Goal: Task Accomplishment & Management: Use online tool/utility

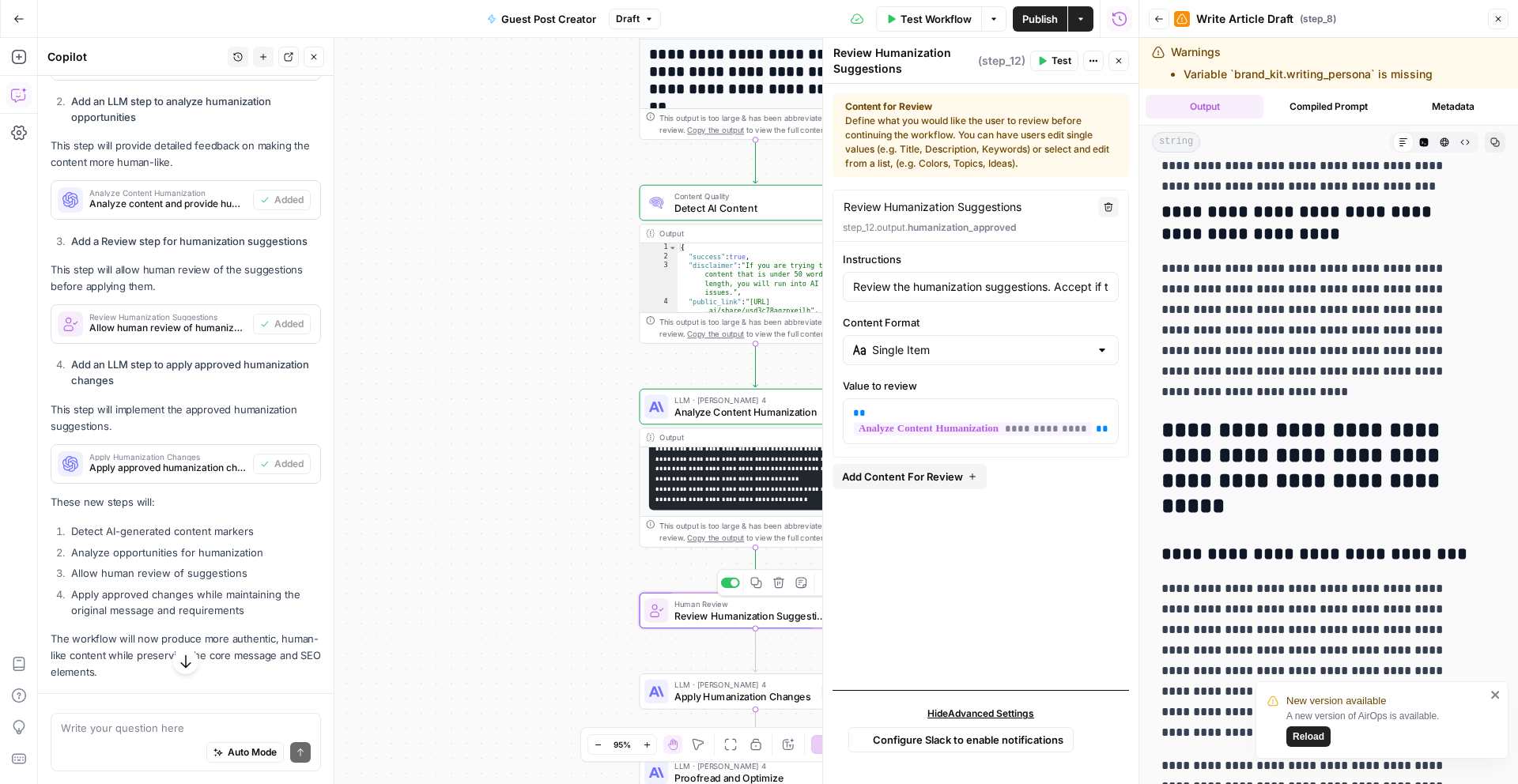
click at [492, 577] on div "**********" at bounding box center [588, 411] width 1100 height 746
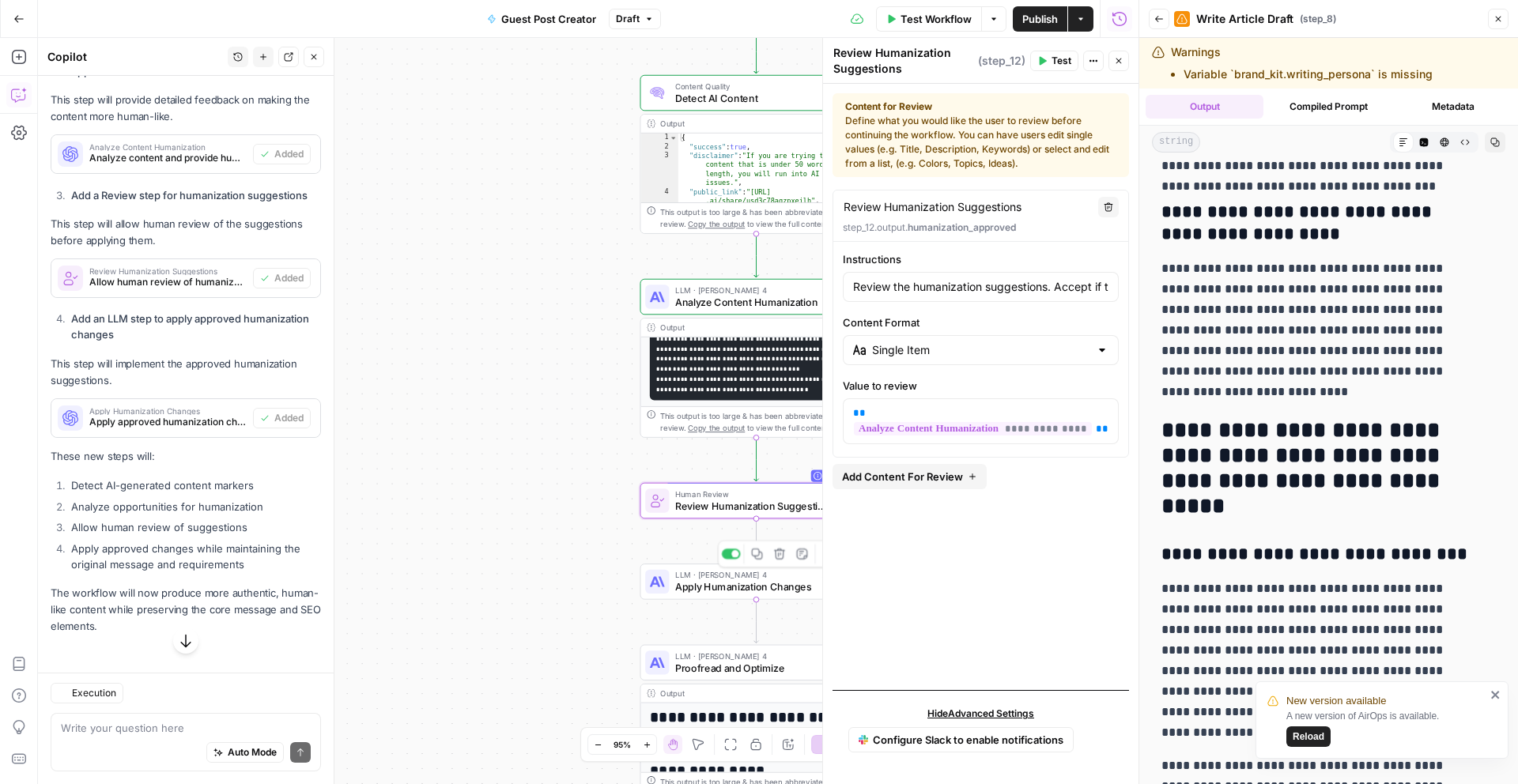
click at [646, 583] on div at bounding box center [657, 581] width 24 height 23
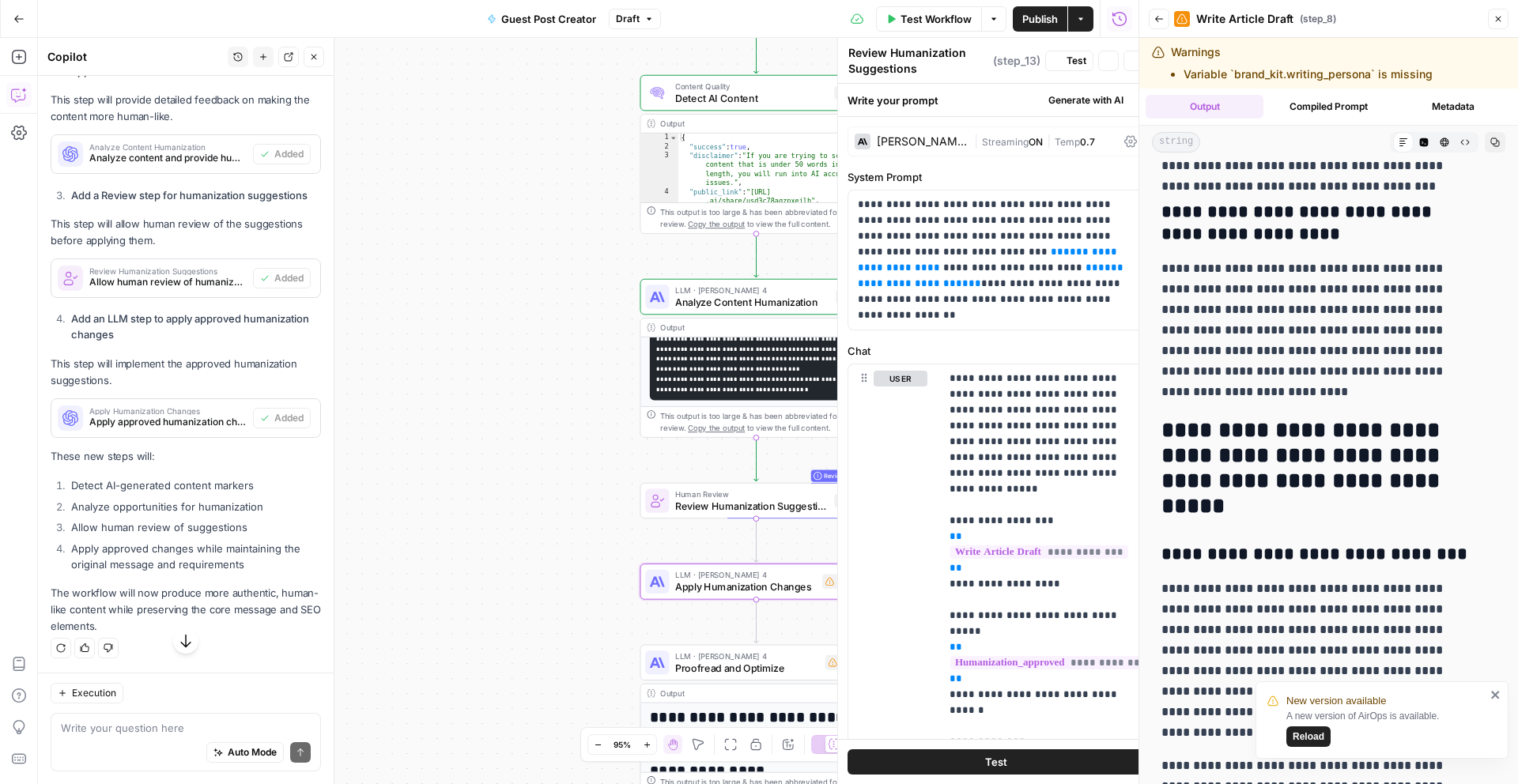
type textarea "Apply Humanization Changes"
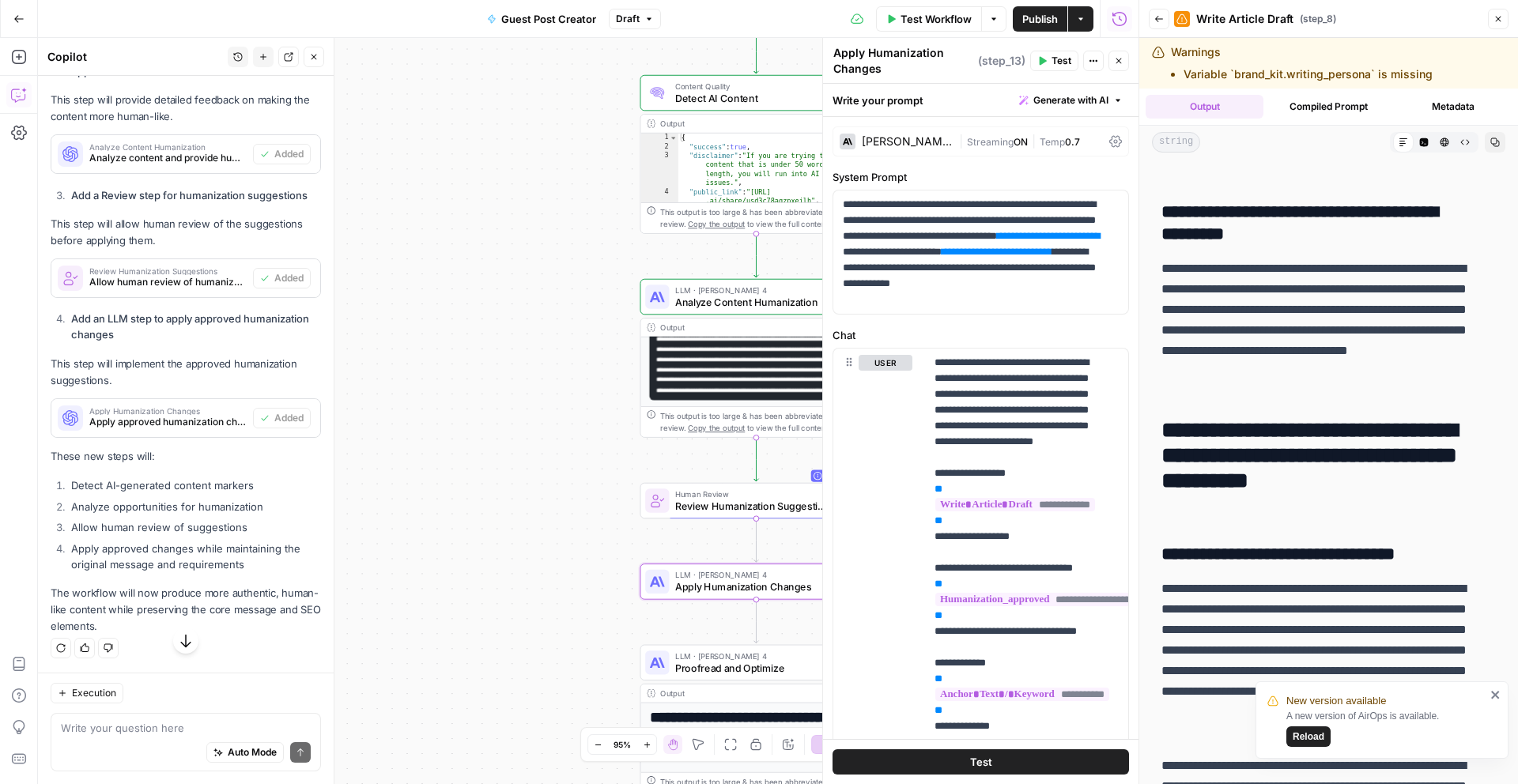
scroll to position [69, 0]
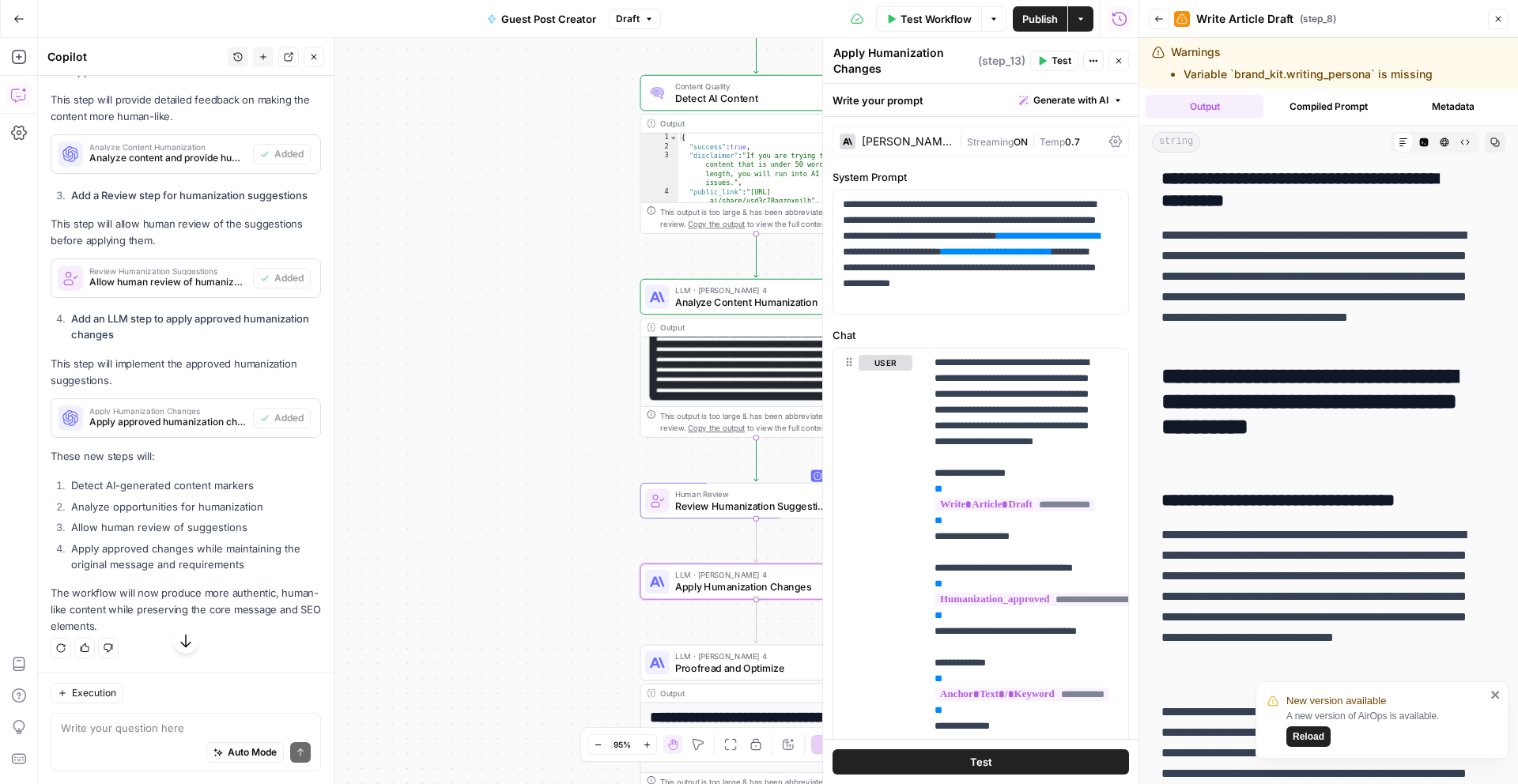
click at [757, 524] on icon "Edge from step_12 to step_13" at bounding box center [756, 539] width 5 height 43
click at [676, 508] on span "Review Humanization Suggestions" at bounding box center [751, 505] width 153 height 15
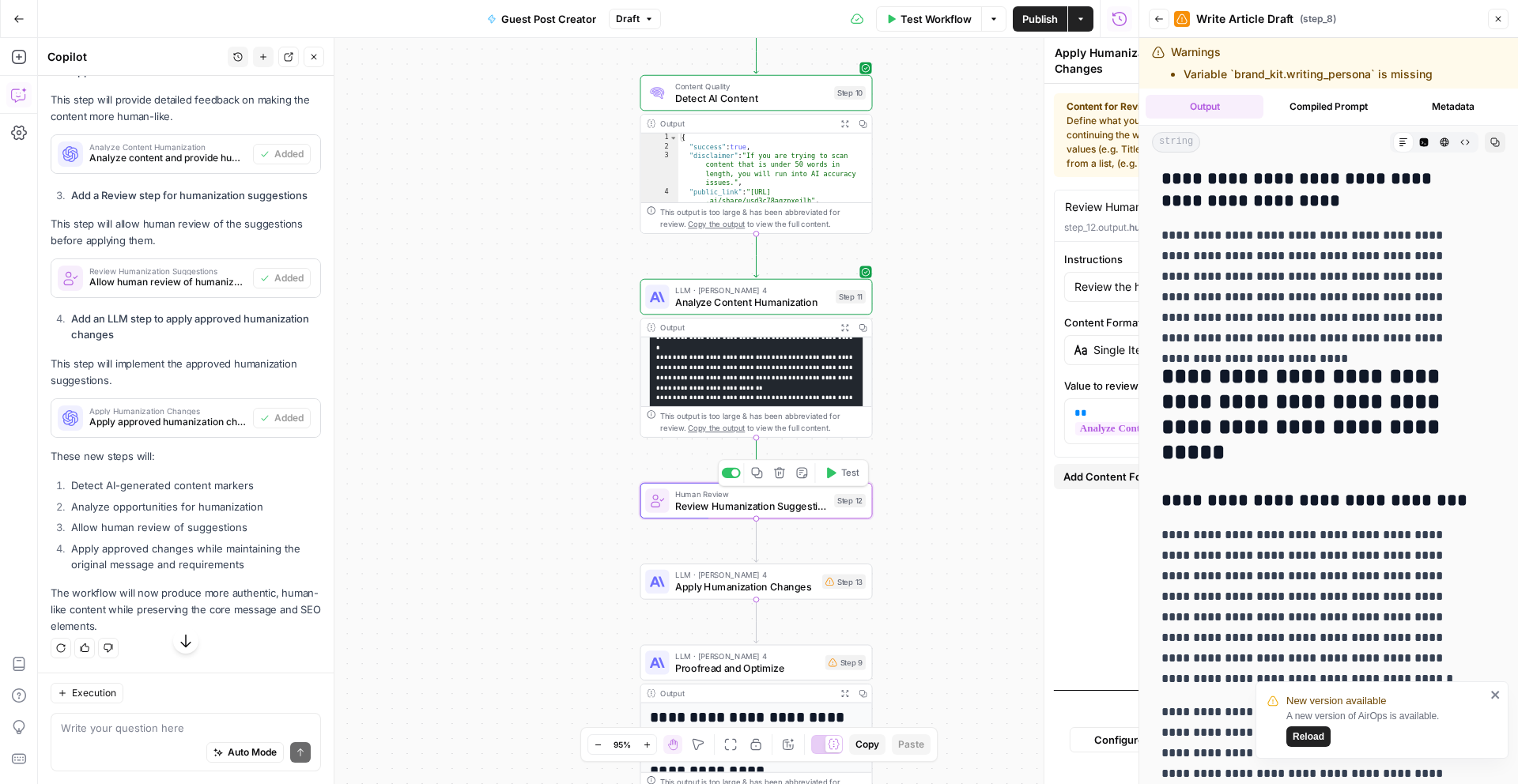
type textarea "Review Humanization Suggestions"
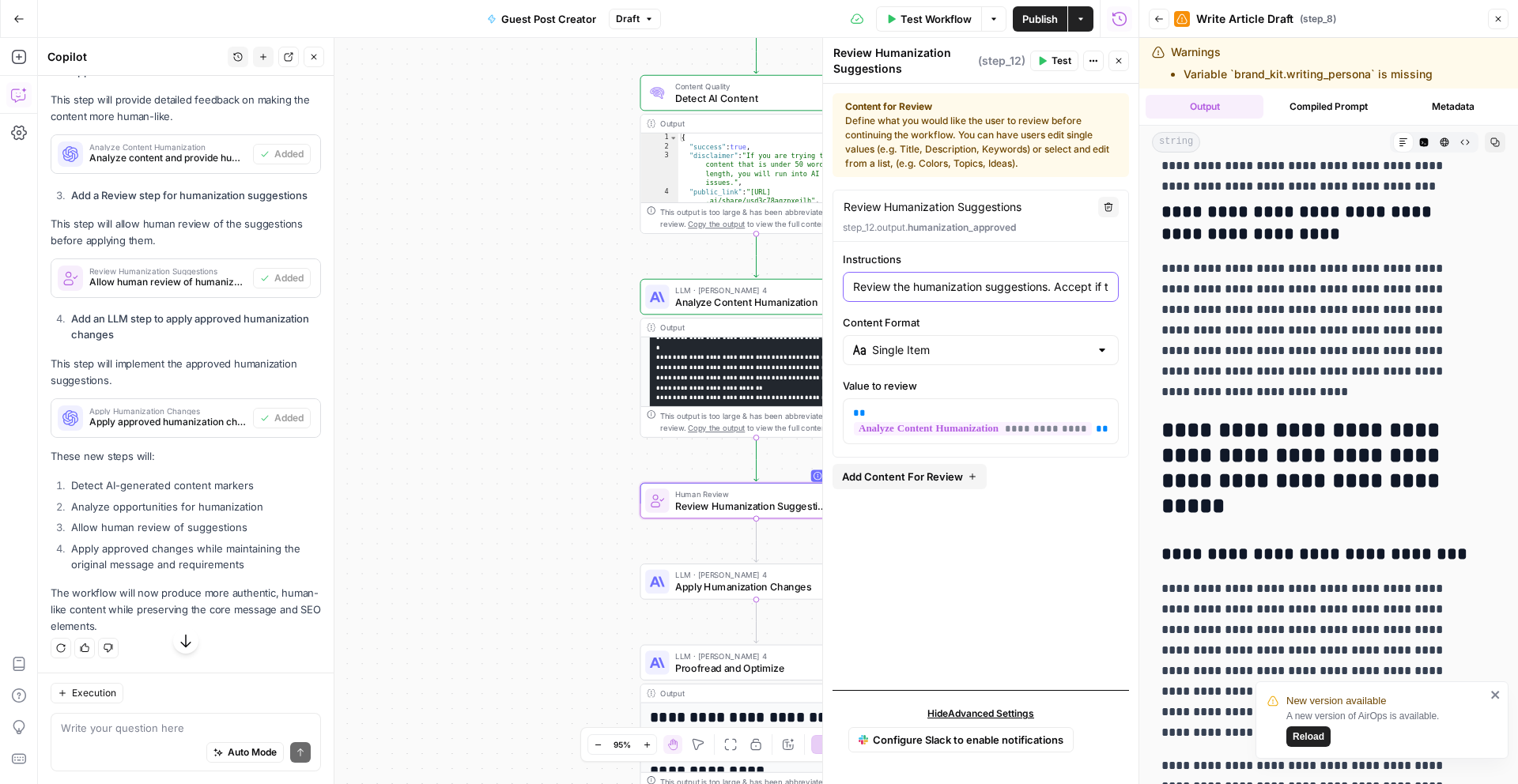
click at [940, 284] on input "Review the humanization suggestions. Accept if the recommendations will improve…" at bounding box center [980, 287] width 256 height 16
click at [967, 291] on input "Review the humanization suggestions. Accept if the recommendations will improve…" at bounding box center [980, 287] width 256 height 16
drag, startPoint x: 967, startPoint y: 291, endPoint x: 1165, endPoint y: 293, distance: 198.0
click at [1165, 293] on body "**********" at bounding box center [759, 392] width 1518 height 784
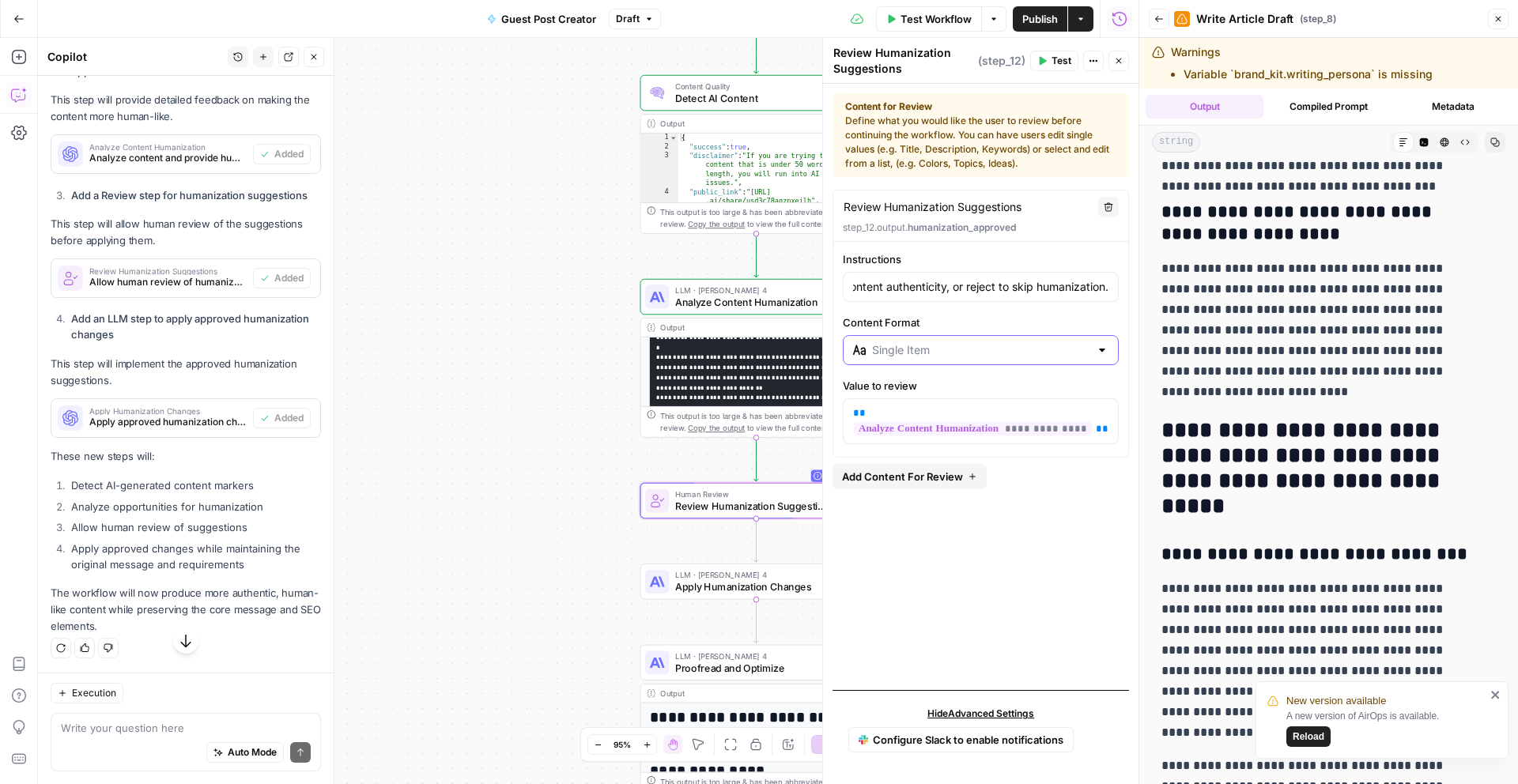
click at [979, 350] on input "Content Format" at bounding box center [980, 349] width 217 height 16
click at [957, 415] on span "Single Selection (Radio List)" at bounding box center [986, 411] width 225 height 16
type input "Single Selection (Radio List)"
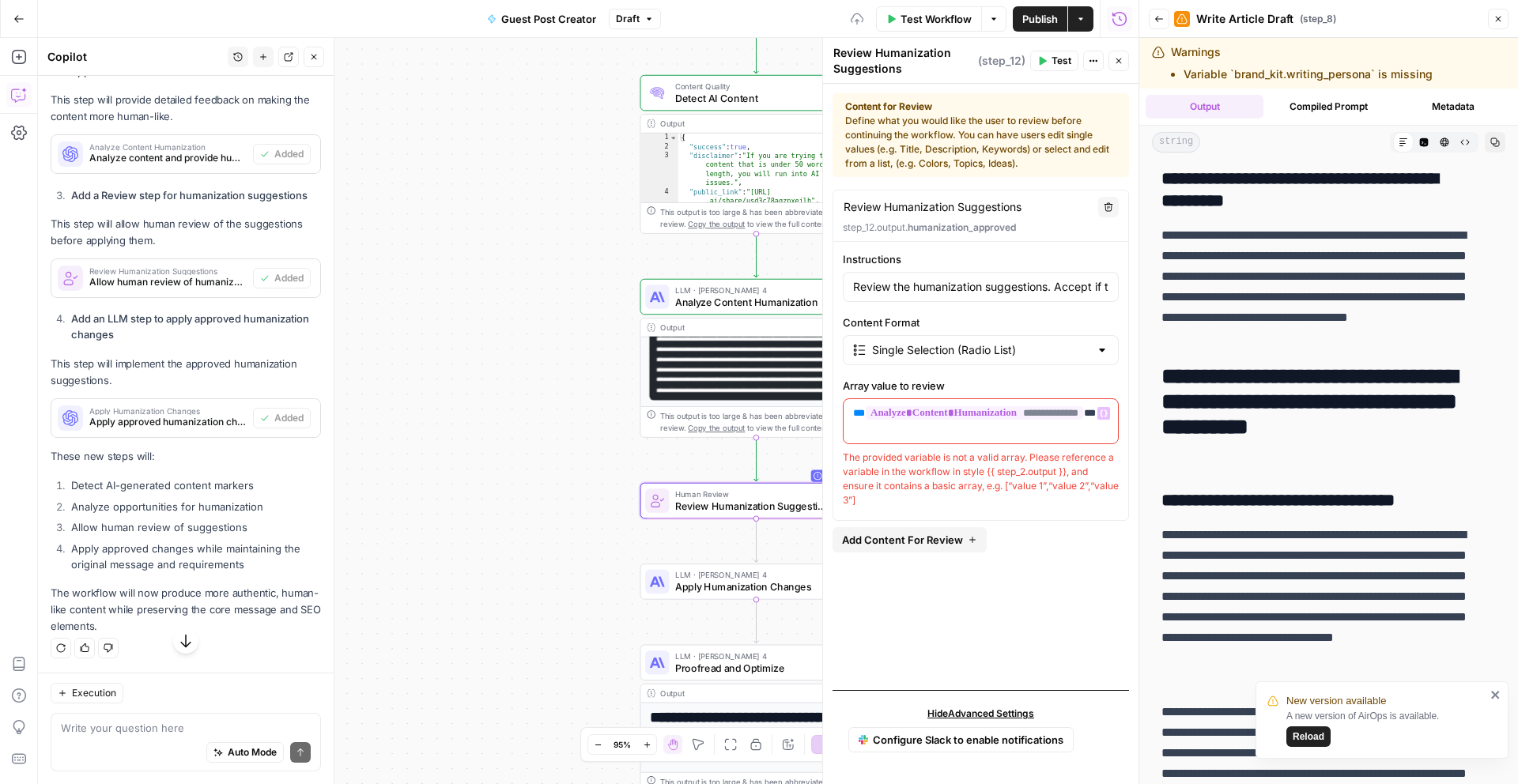
click at [927, 438] on div "**********" at bounding box center [980, 421] width 274 height 44
click at [940, 348] on input "Content Format" at bounding box center [980, 349] width 217 height 16
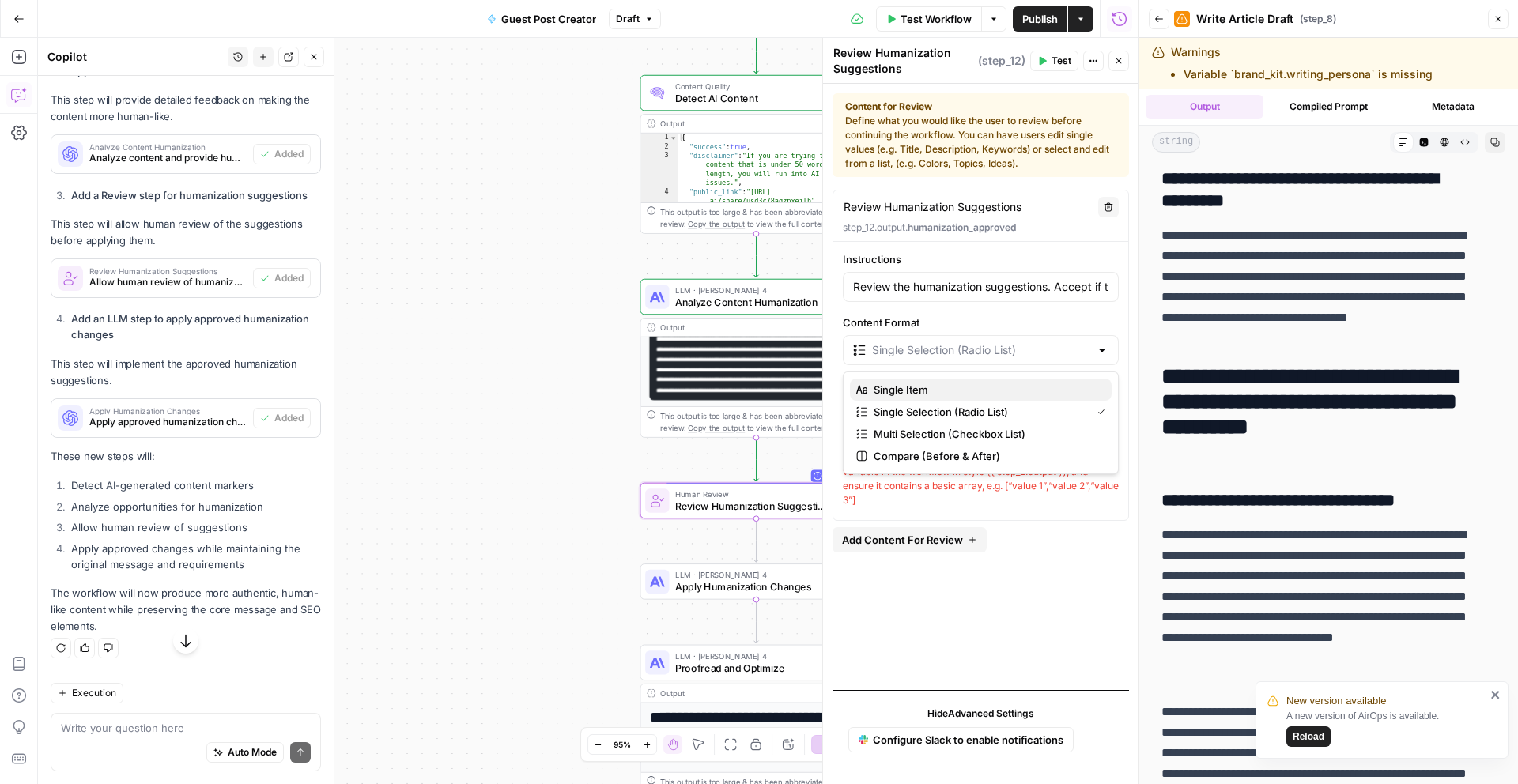
click at [894, 379] on button "Single Item" at bounding box center [980, 390] width 261 height 23
type input "Single Item"
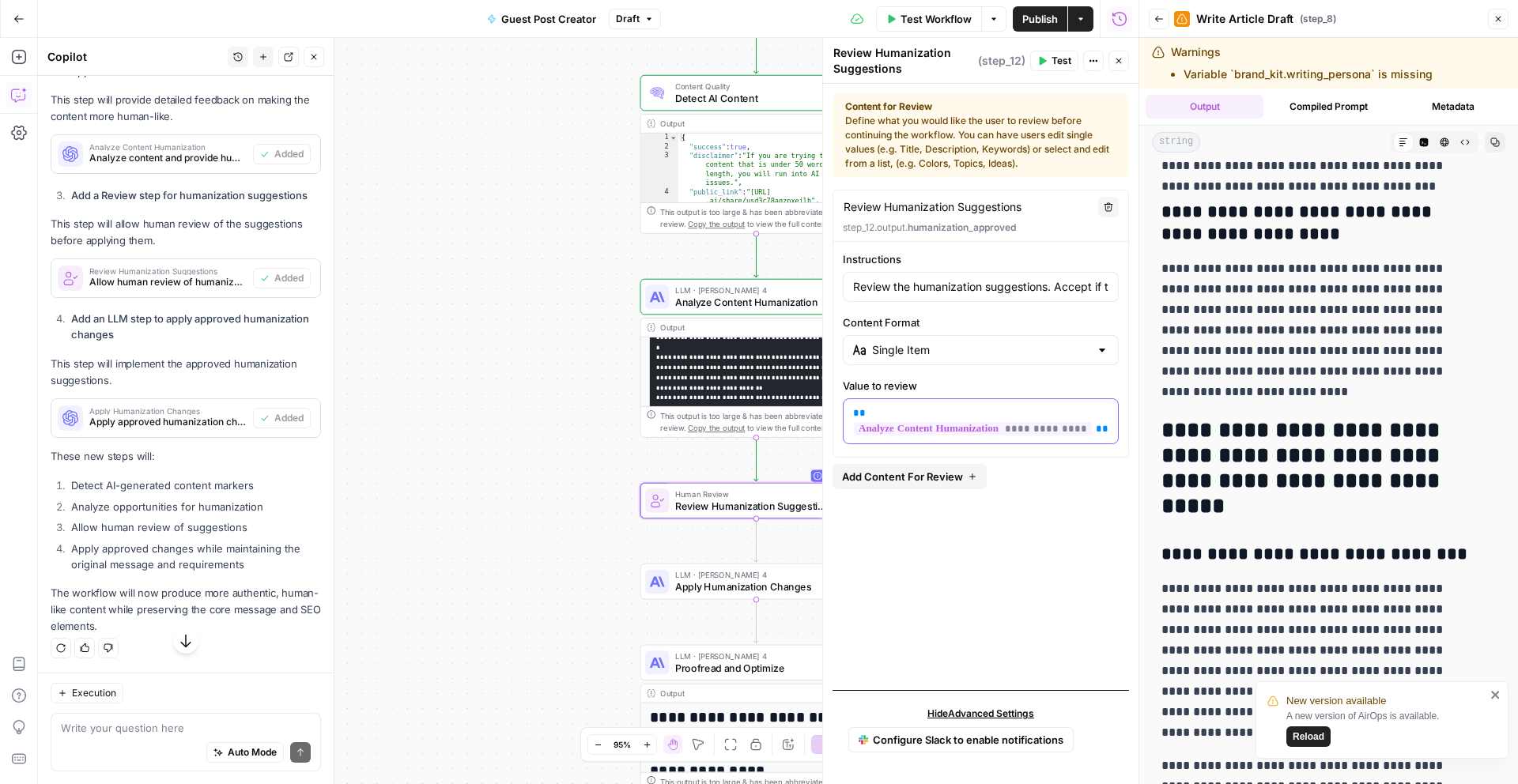
click at [898, 442] on div "**********" at bounding box center [980, 421] width 274 height 44
click at [1124, 64] on button "Close" at bounding box center [1118, 61] width 21 height 21
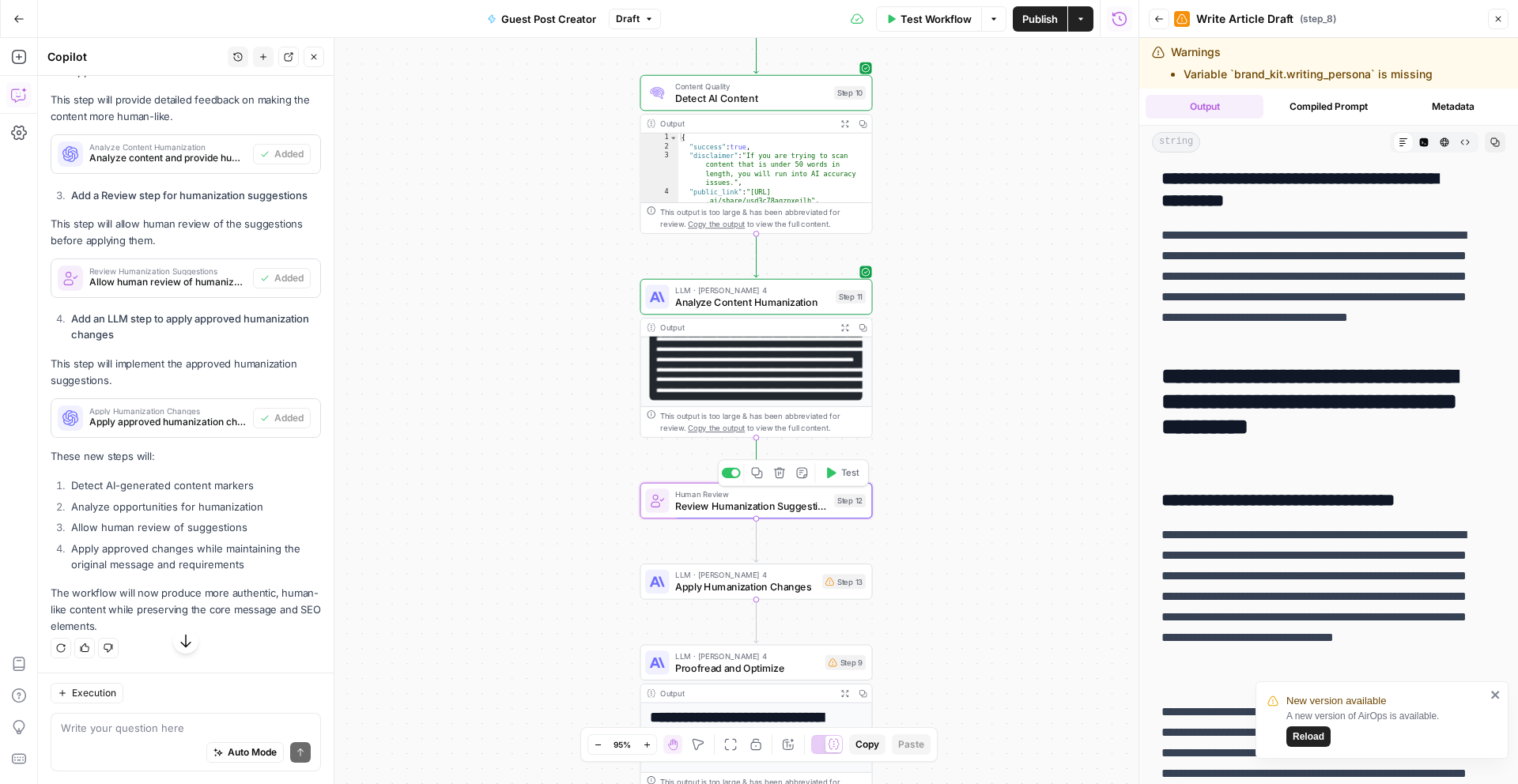
click at [780, 473] on icon "button" at bounding box center [779, 472] width 11 height 11
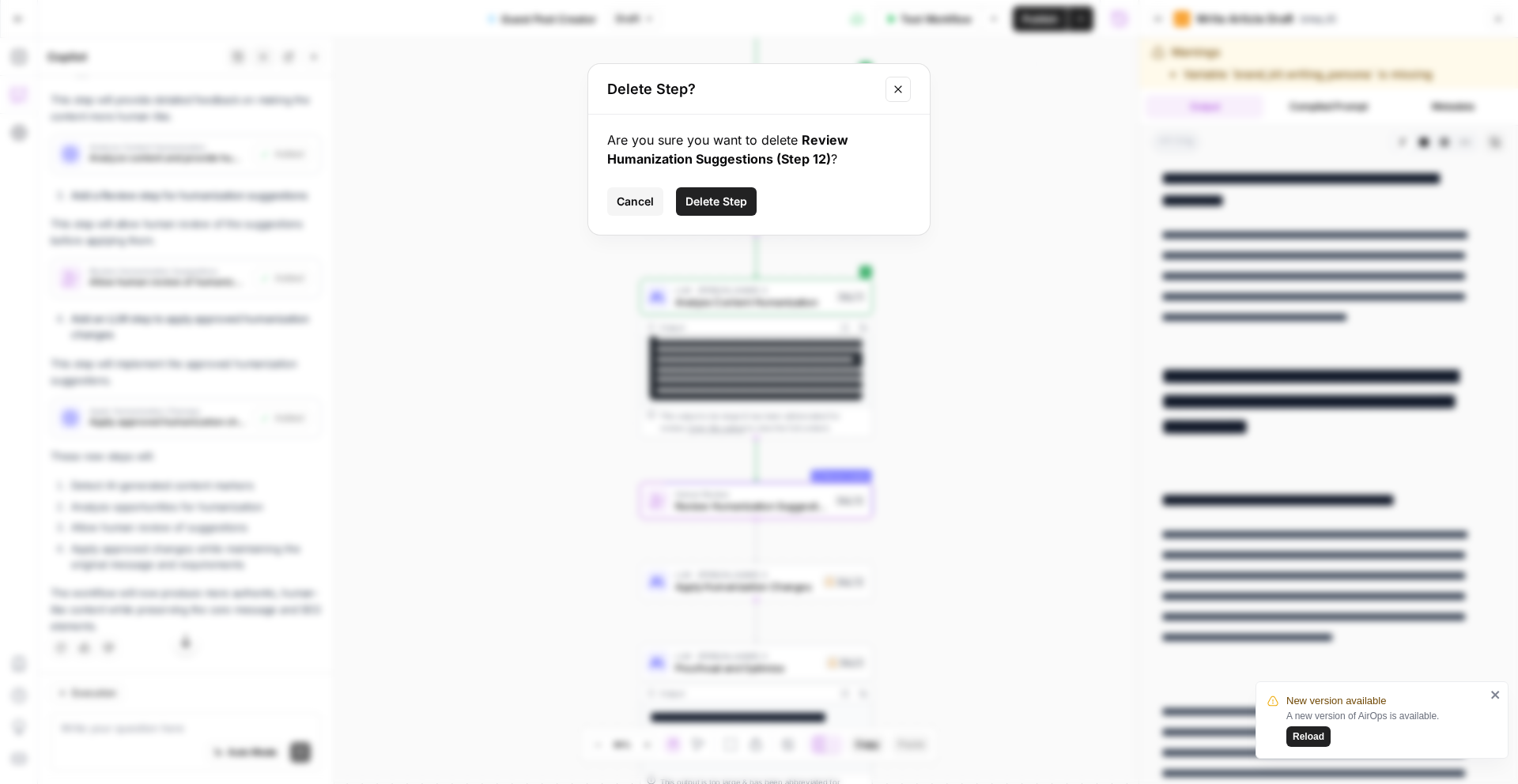
click at [715, 194] on span "Delete Step" at bounding box center [716, 202] width 62 height 16
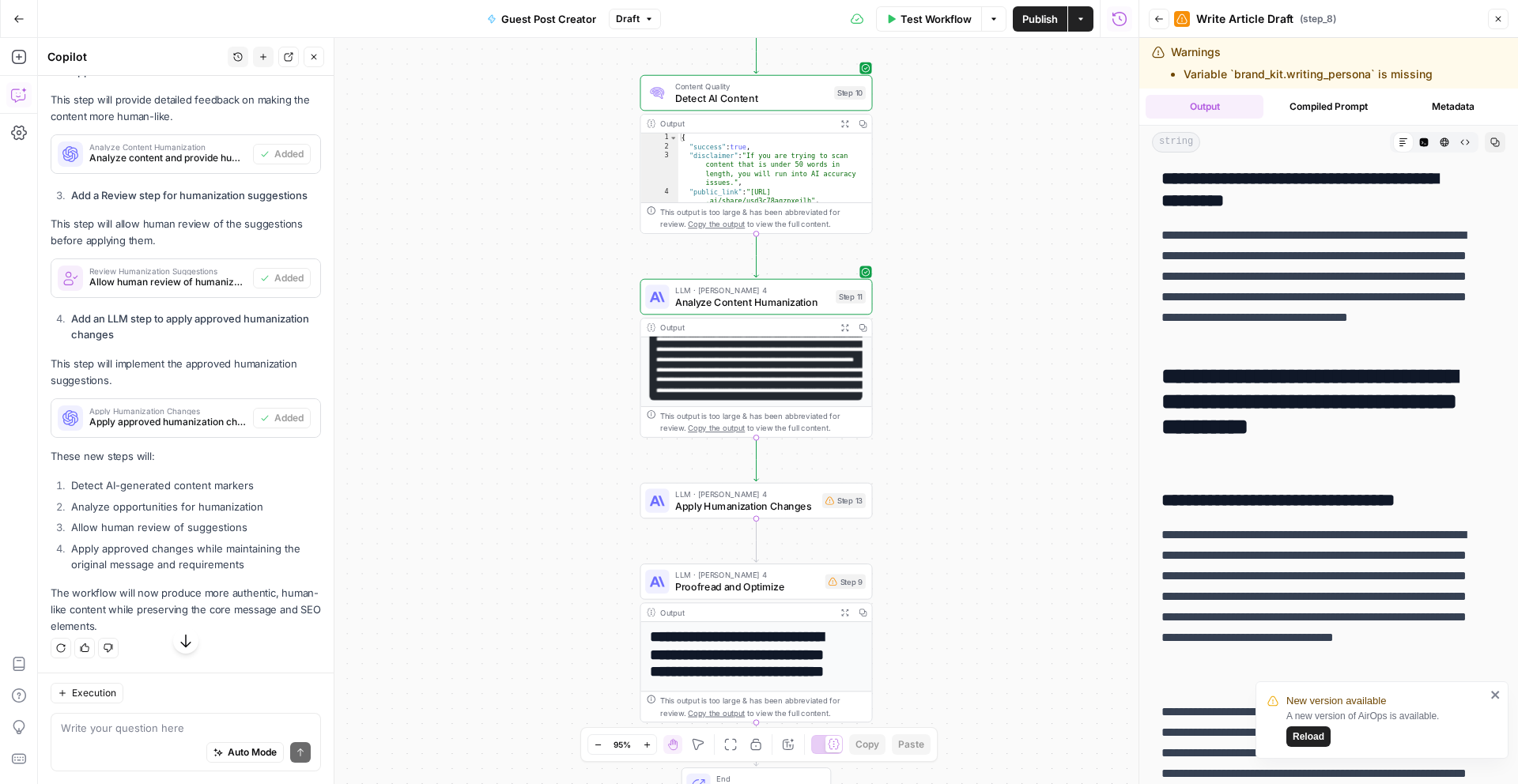
click at [826, 505] on div "Step 13" at bounding box center [843, 500] width 43 height 15
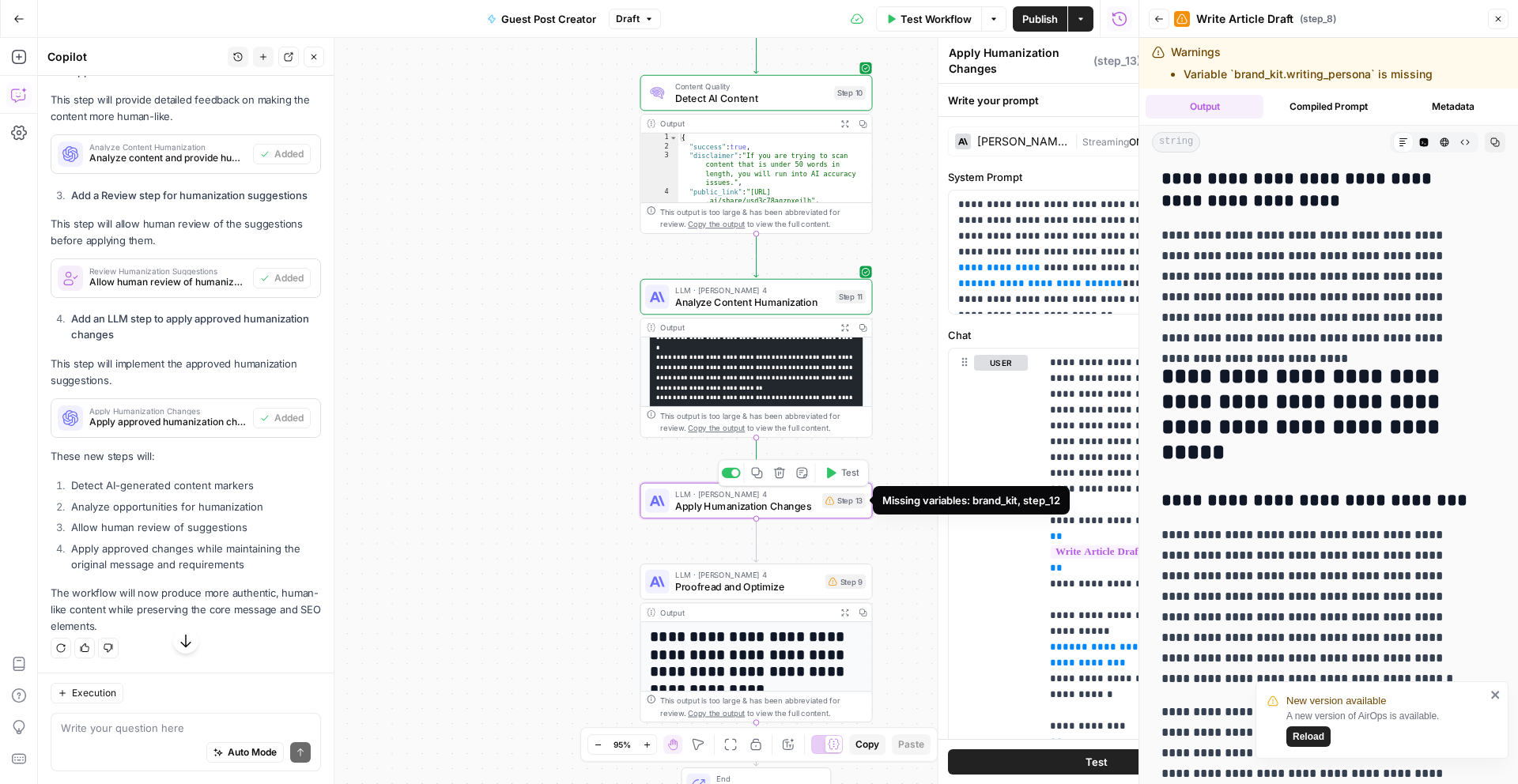
click at [948, 478] on div "user" at bounding box center [987, 689] width 79 height 681
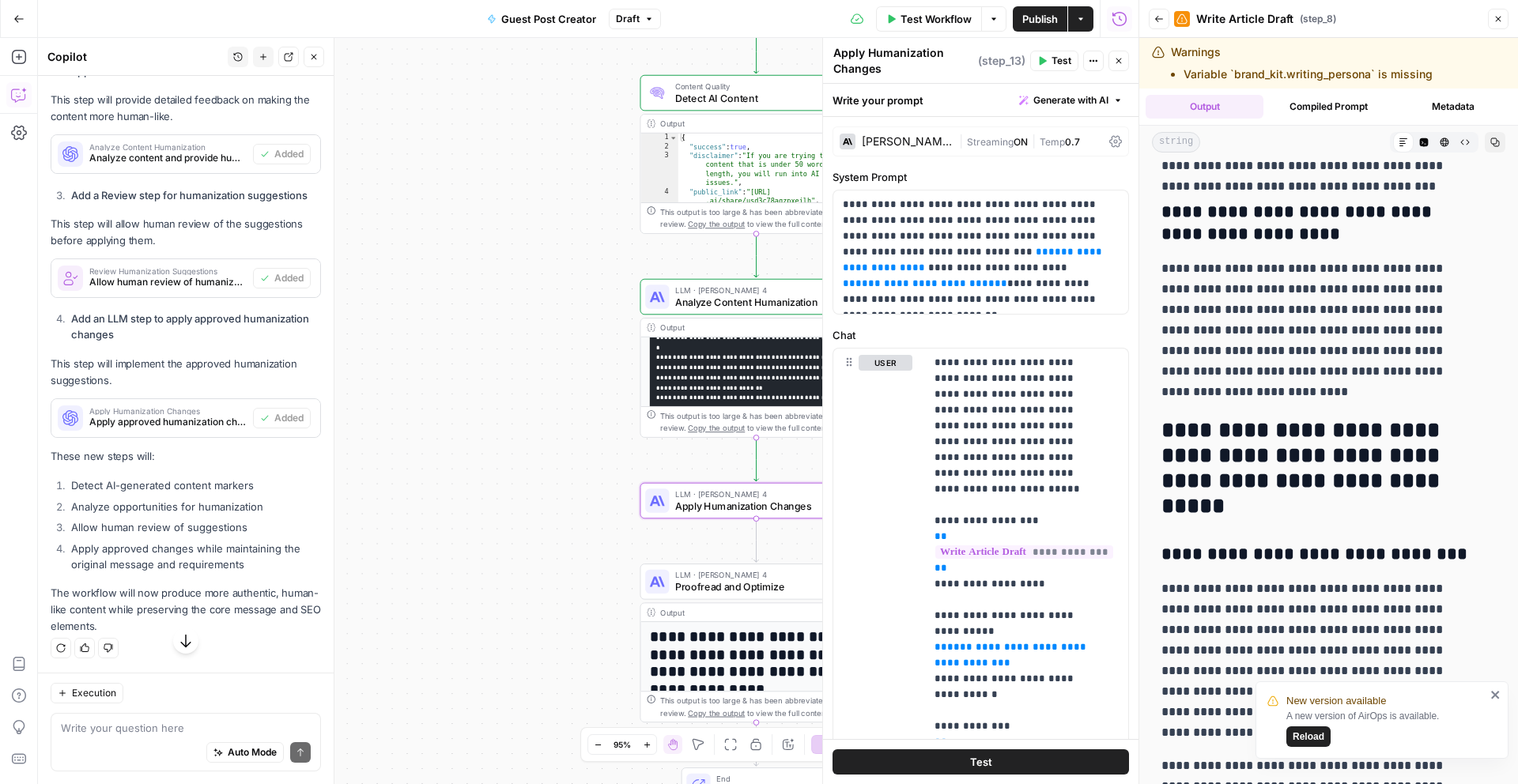
click at [976, 763] on span "Test" at bounding box center [980, 761] width 23 height 16
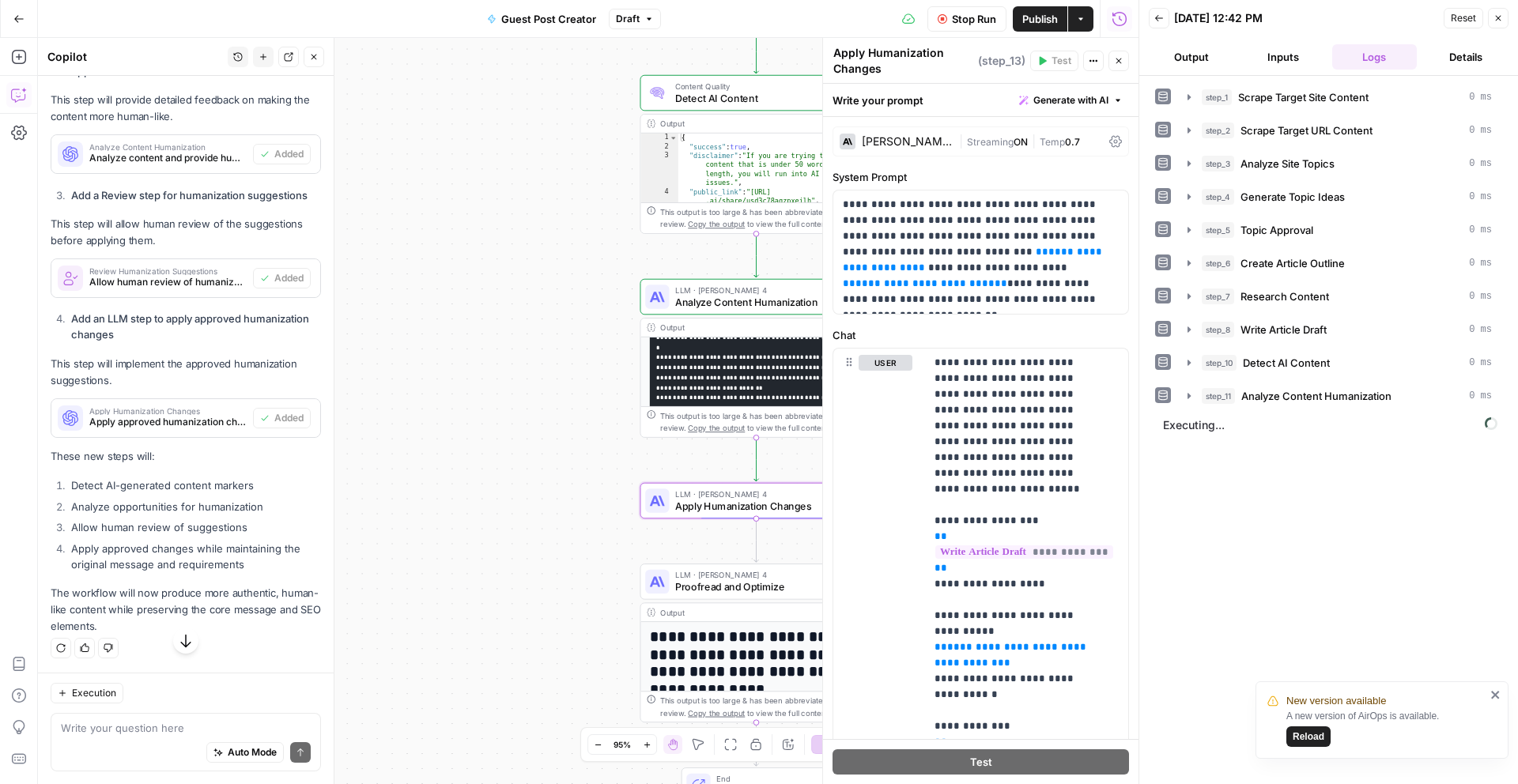
click at [437, 455] on div "**********" at bounding box center [588, 411] width 1100 height 746
click at [1116, 64] on icon "button" at bounding box center [1118, 61] width 10 height 10
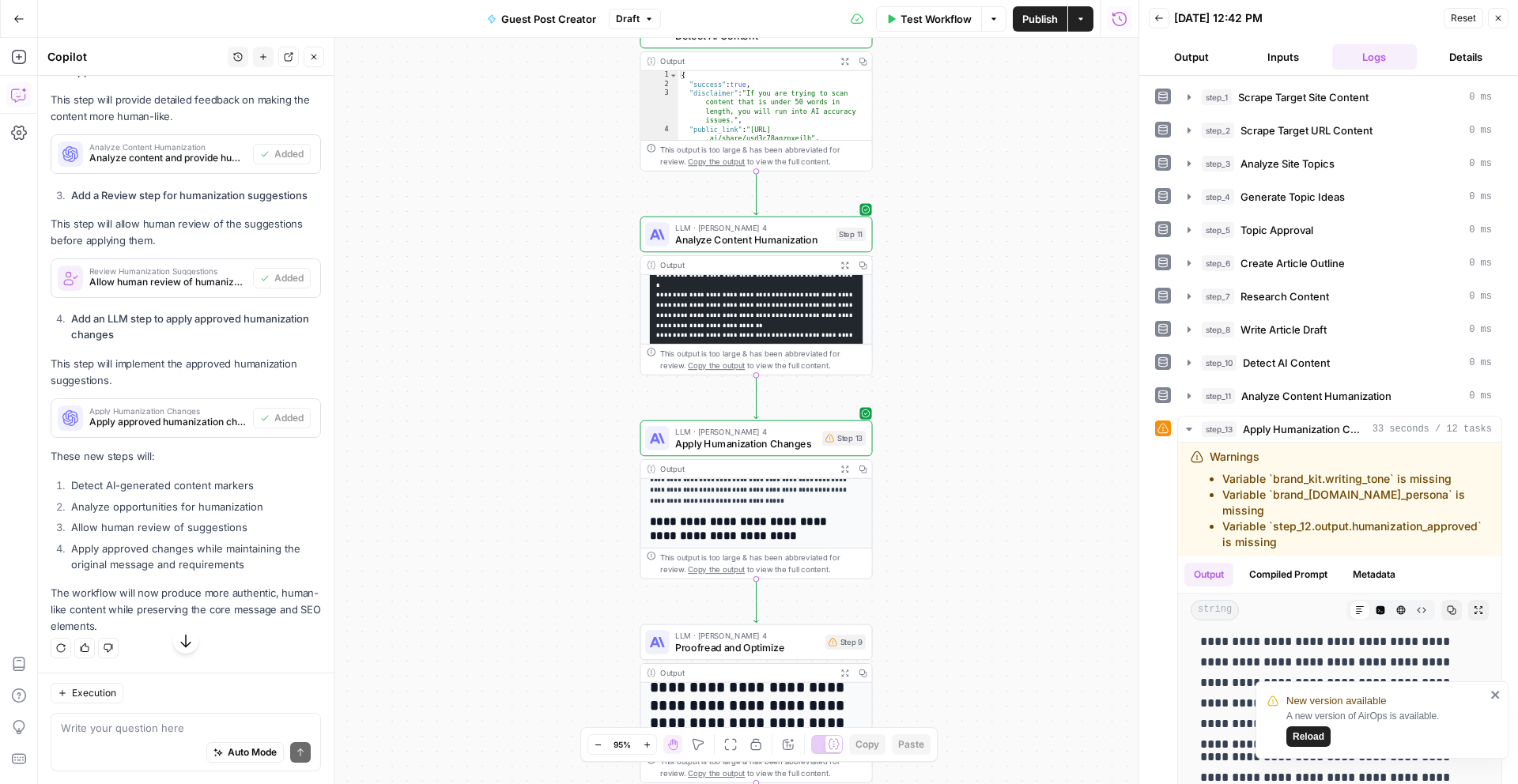
scroll to position [276, 0]
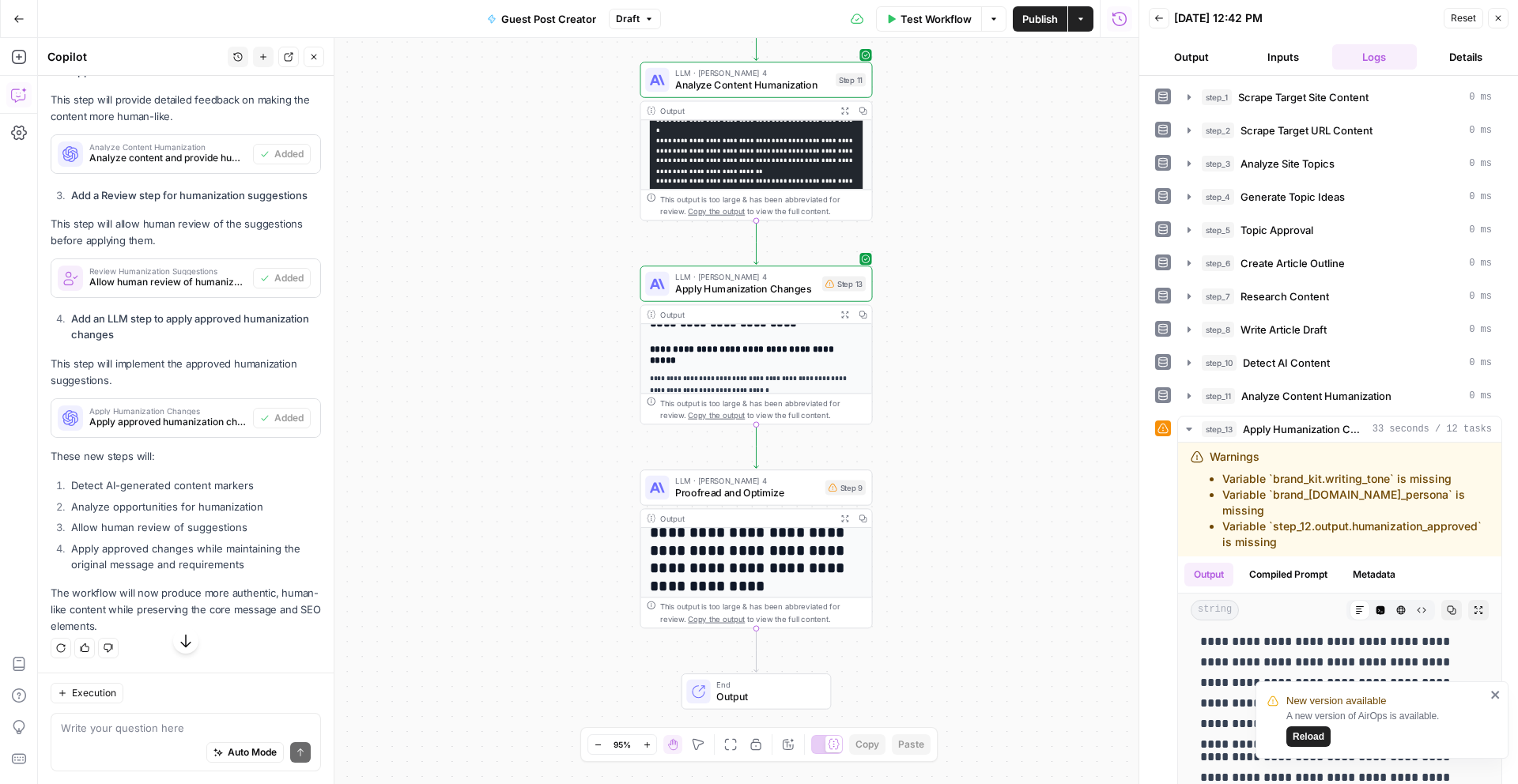
click at [777, 348] on h3 "**********" at bounding box center [750, 354] width 202 height 23
click at [843, 316] on icon "button" at bounding box center [844, 314] width 8 height 8
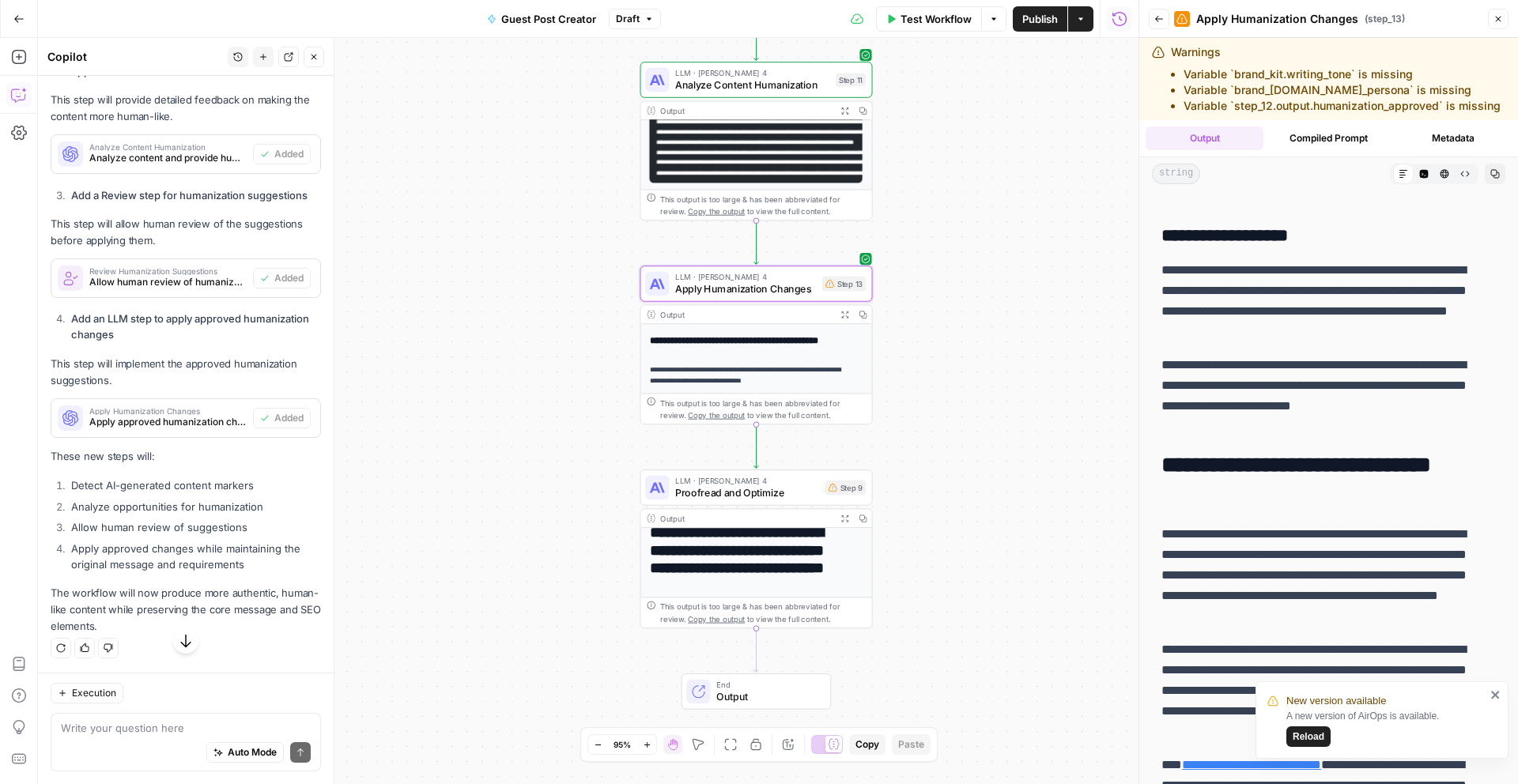
scroll to position [4445, 0]
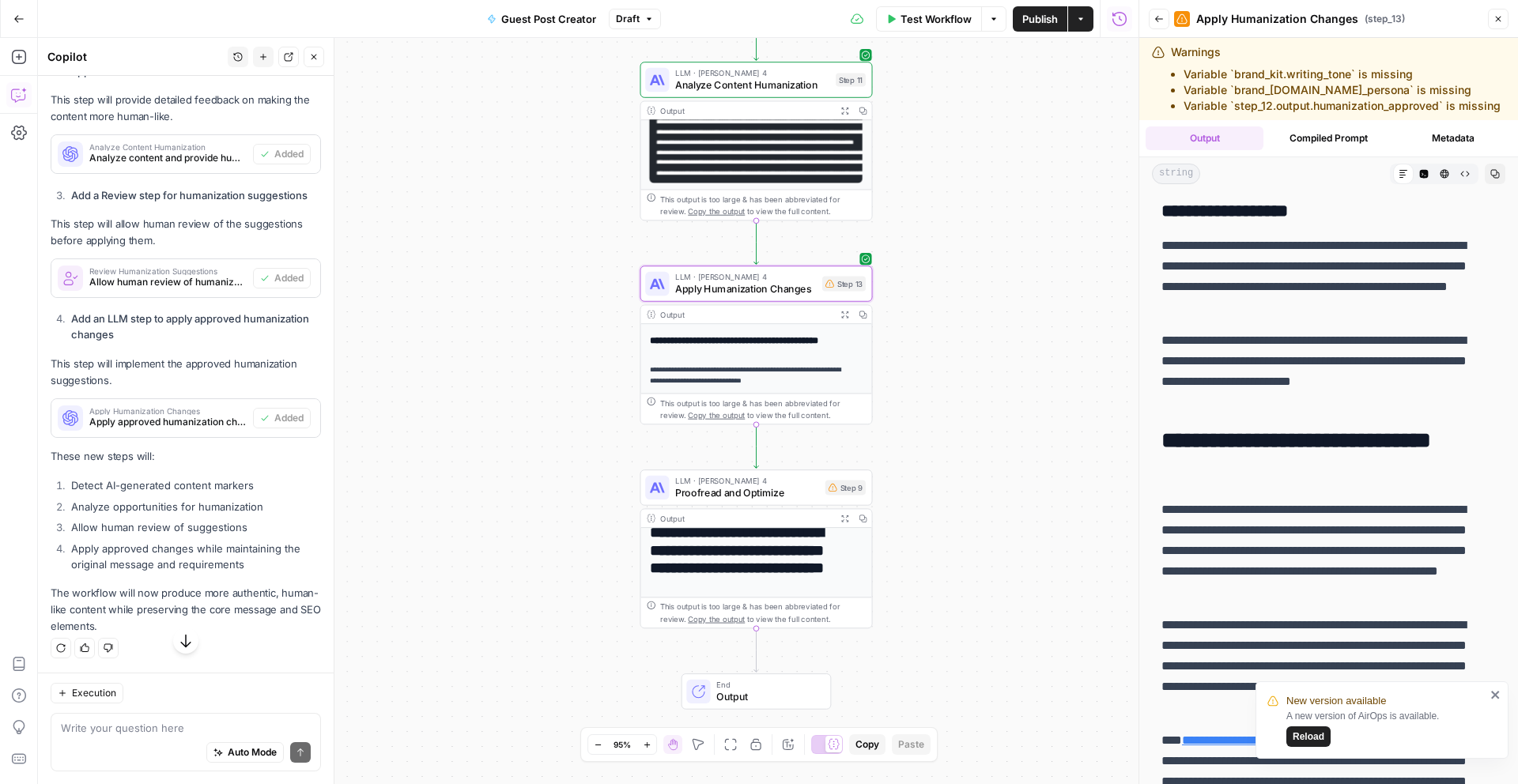
click at [1488, 23] on button "Close" at bounding box center [1497, 19] width 21 height 21
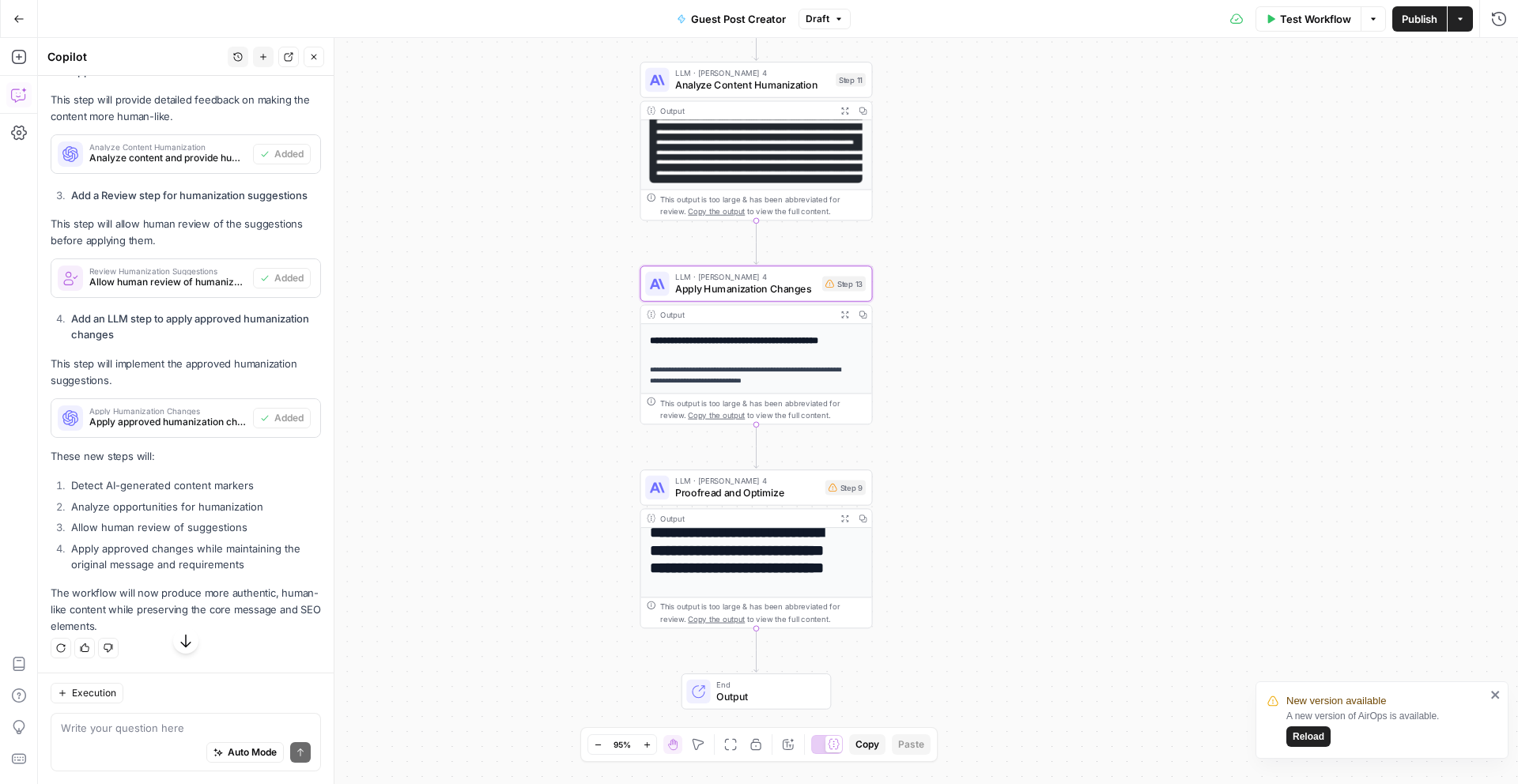
click at [760, 698] on span "Output" at bounding box center [767, 696] width 102 height 15
click at [759, 690] on span "Output" at bounding box center [767, 696] width 102 height 15
click at [768, 579] on h1 "**********" at bounding box center [750, 559] width 202 height 71
click at [840, 486] on div "Step 9" at bounding box center [845, 486] width 40 height 15
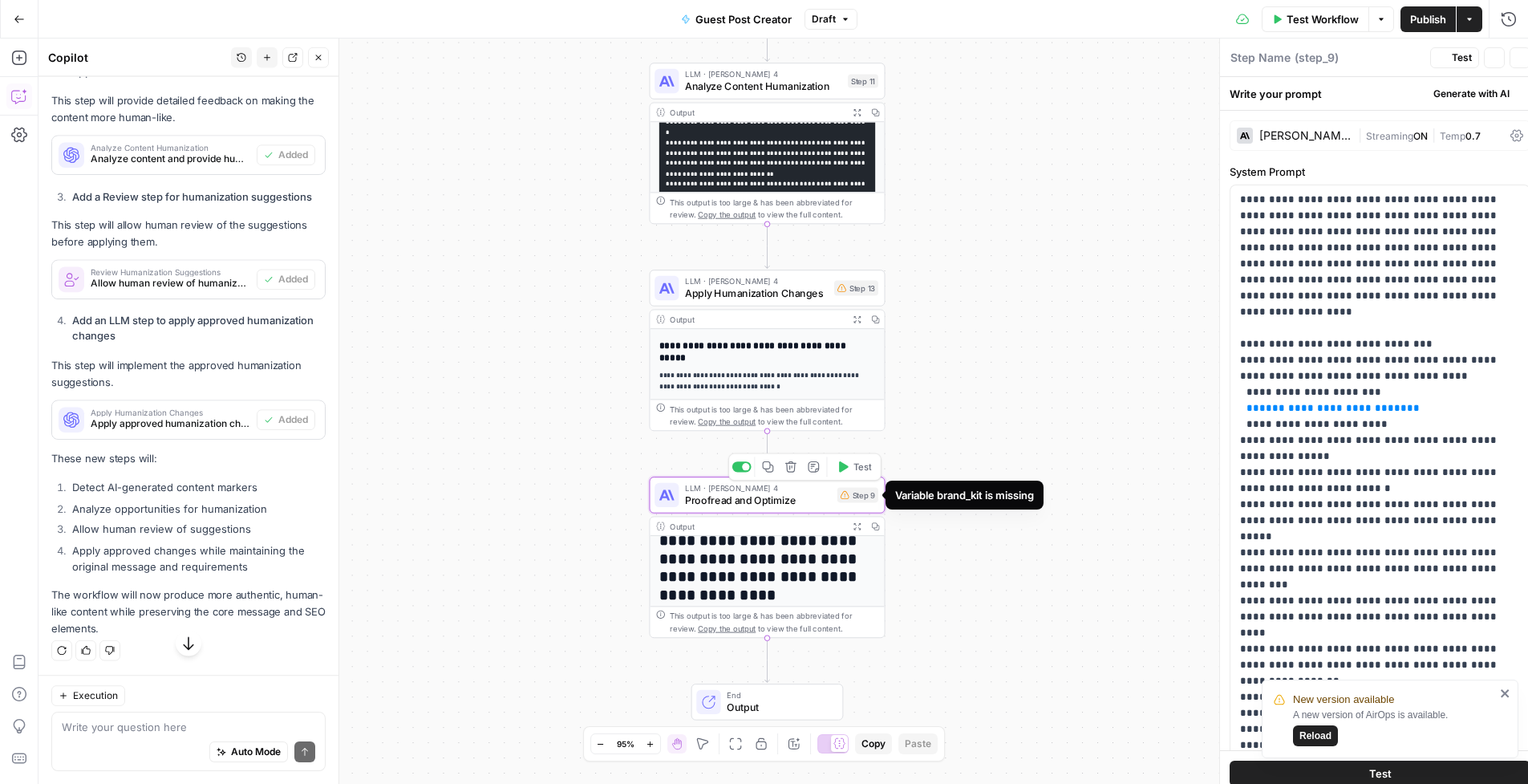
type textarea "Proofread and Optimize"
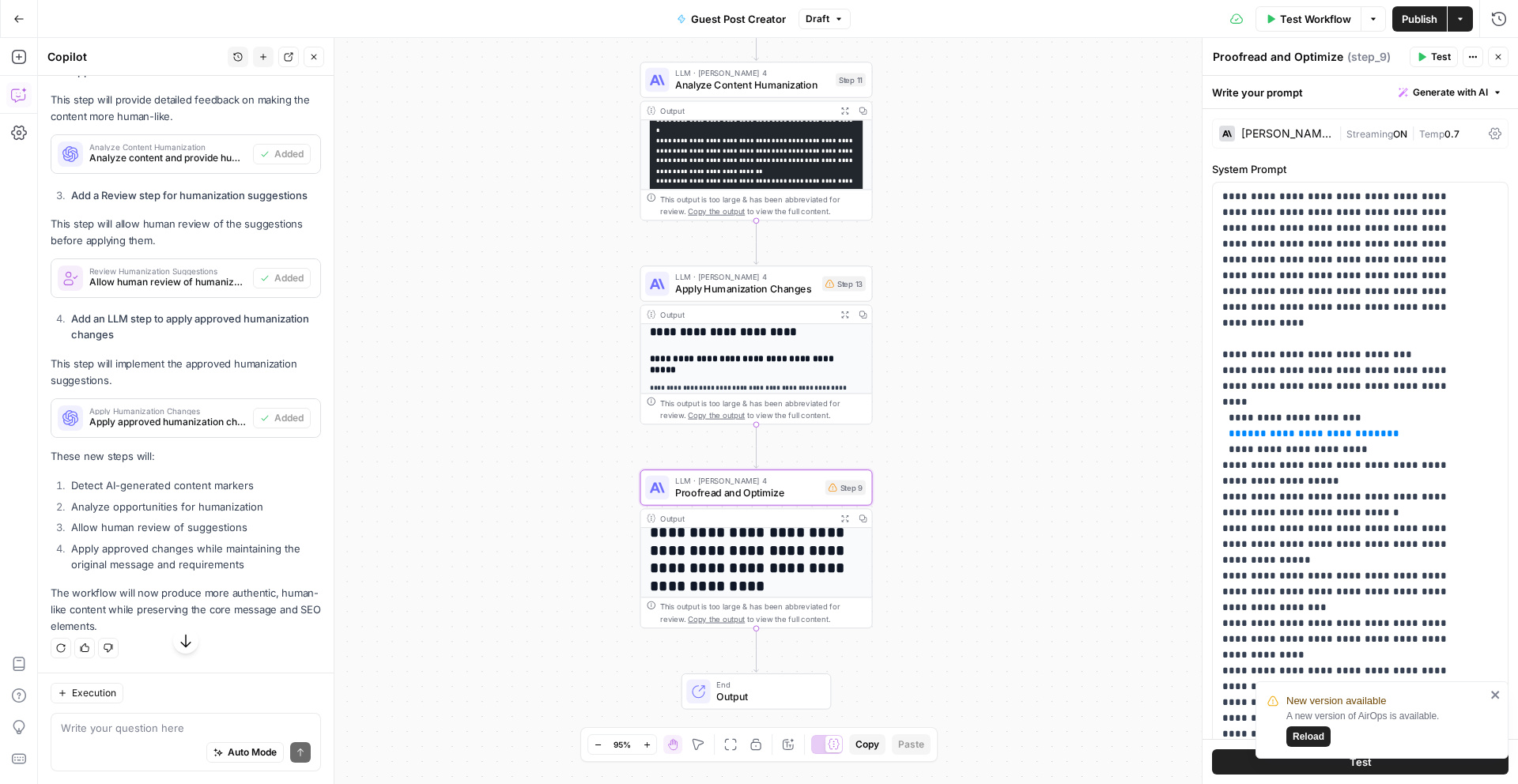
click at [1311, 734] on span "Reload" at bounding box center [1308, 736] width 31 height 15
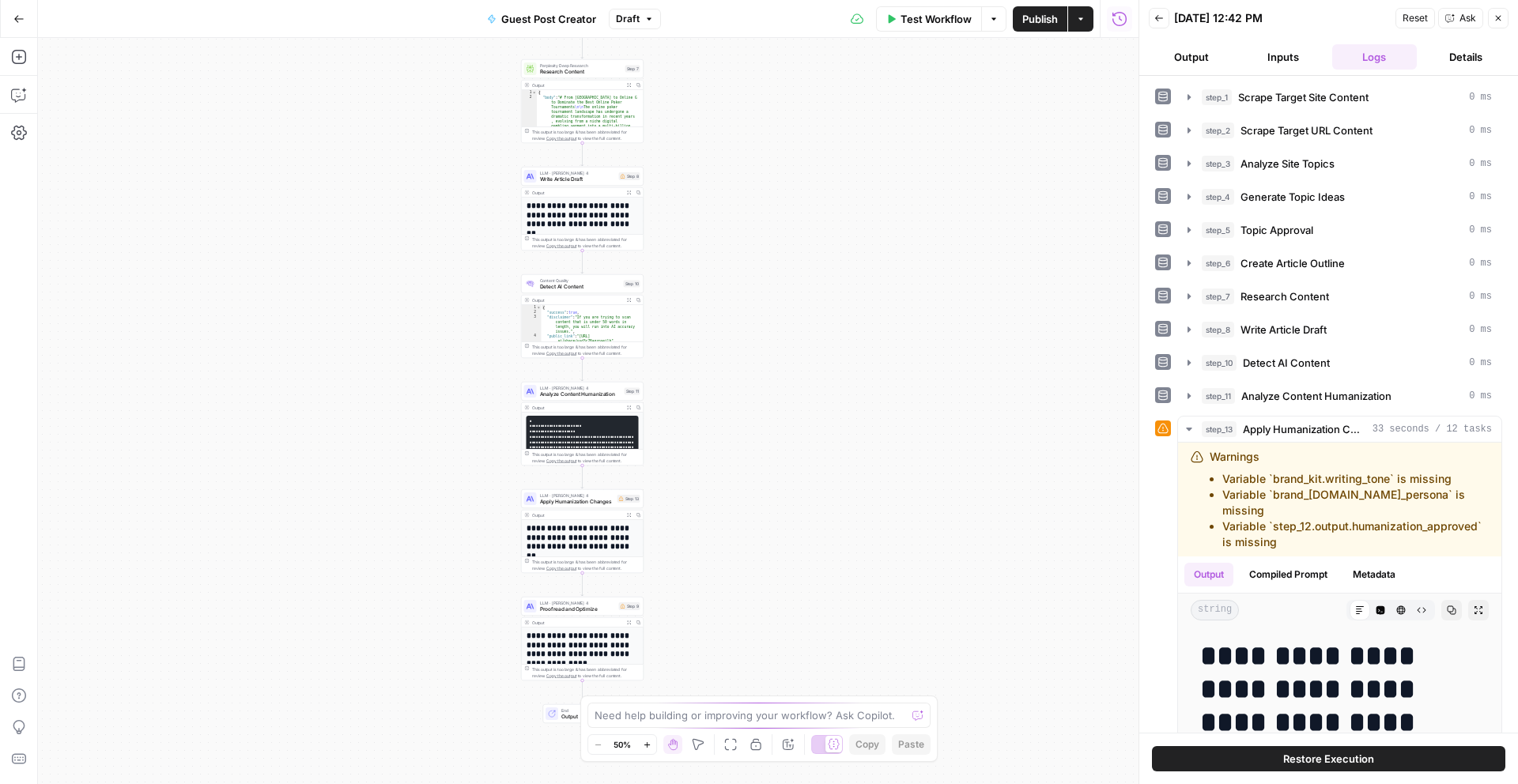
click at [576, 534] on h1 "**********" at bounding box center [580, 541] width 107 height 37
click at [582, 532] on h1 "**********" at bounding box center [580, 541] width 107 height 37
click at [653, 743] on button "Zoom In" at bounding box center [645, 744] width 19 height 19
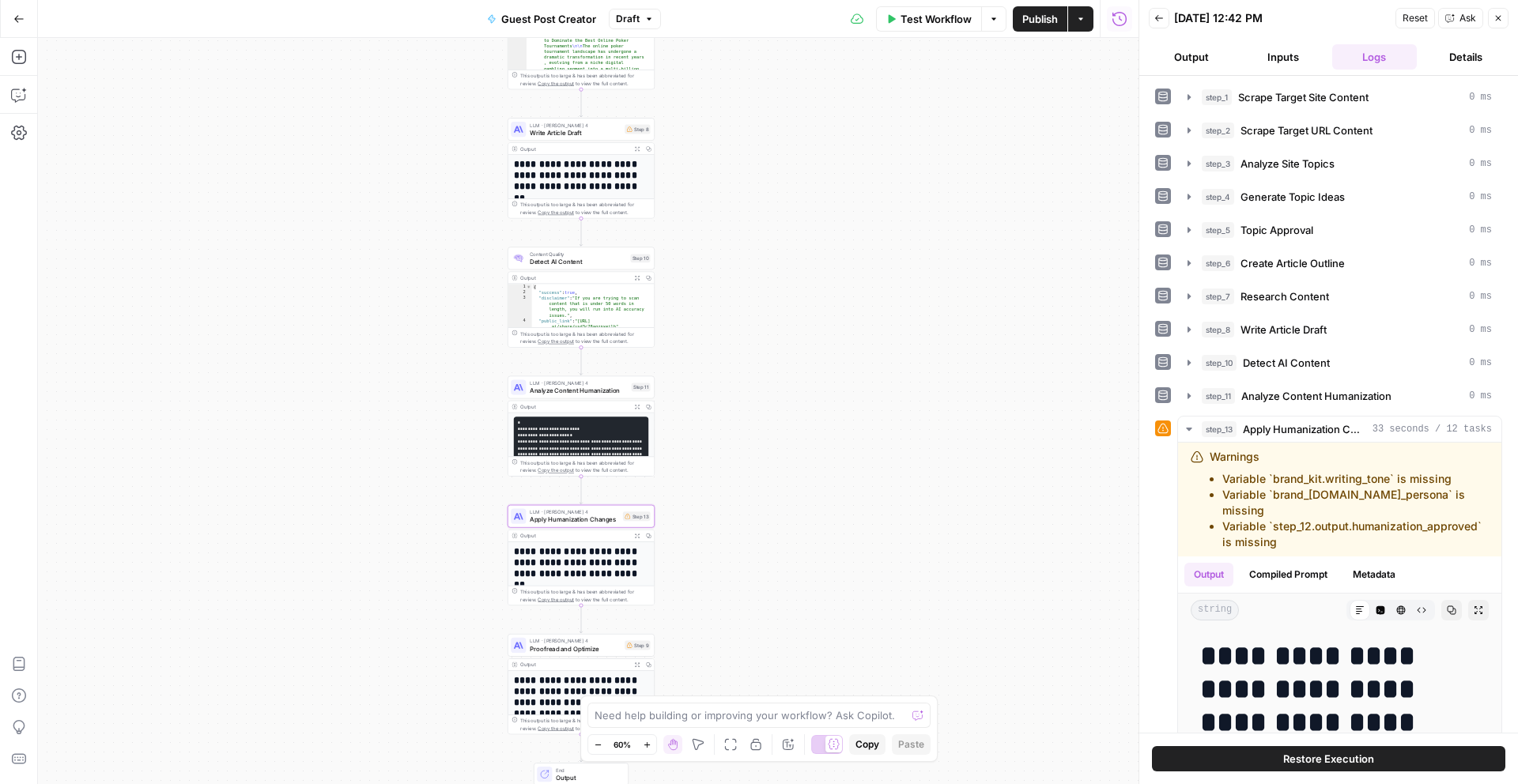
click at [653, 743] on button "Zoom In" at bounding box center [645, 744] width 19 height 19
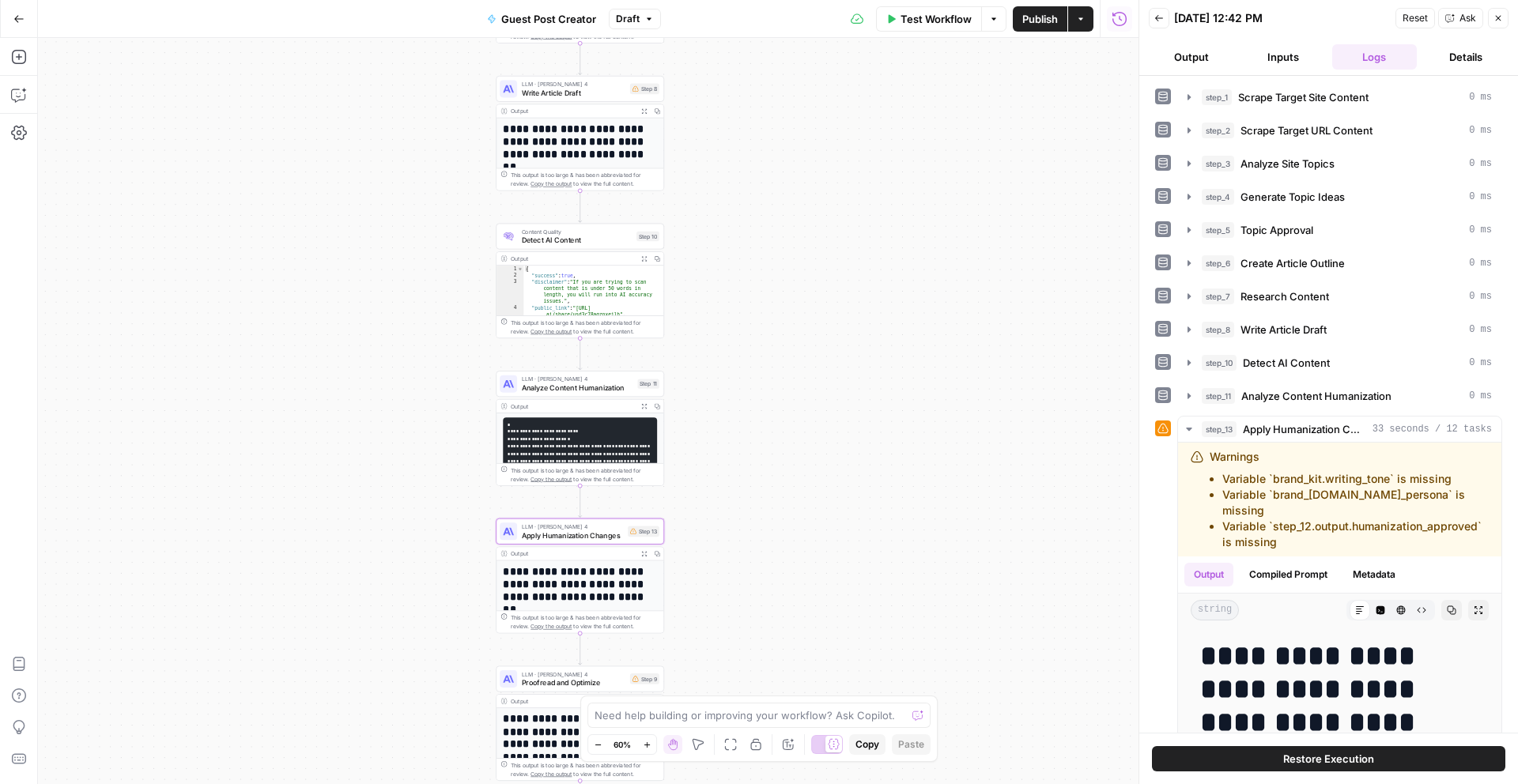
click at [653, 743] on button "Zoom In" at bounding box center [645, 744] width 19 height 19
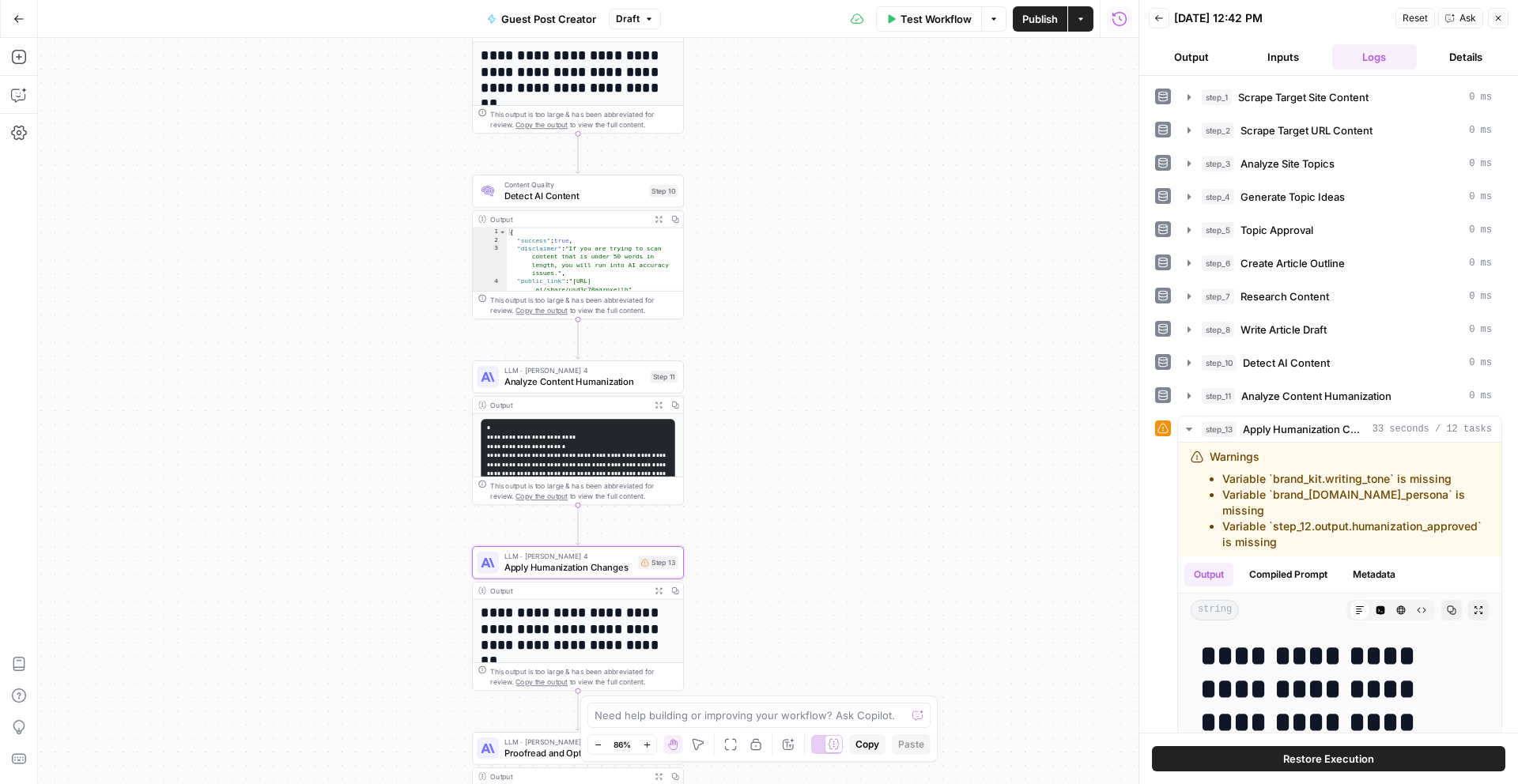
click at [1380, 756] on button "Restore Execution" at bounding box center [1328, 759] width 354 height 25
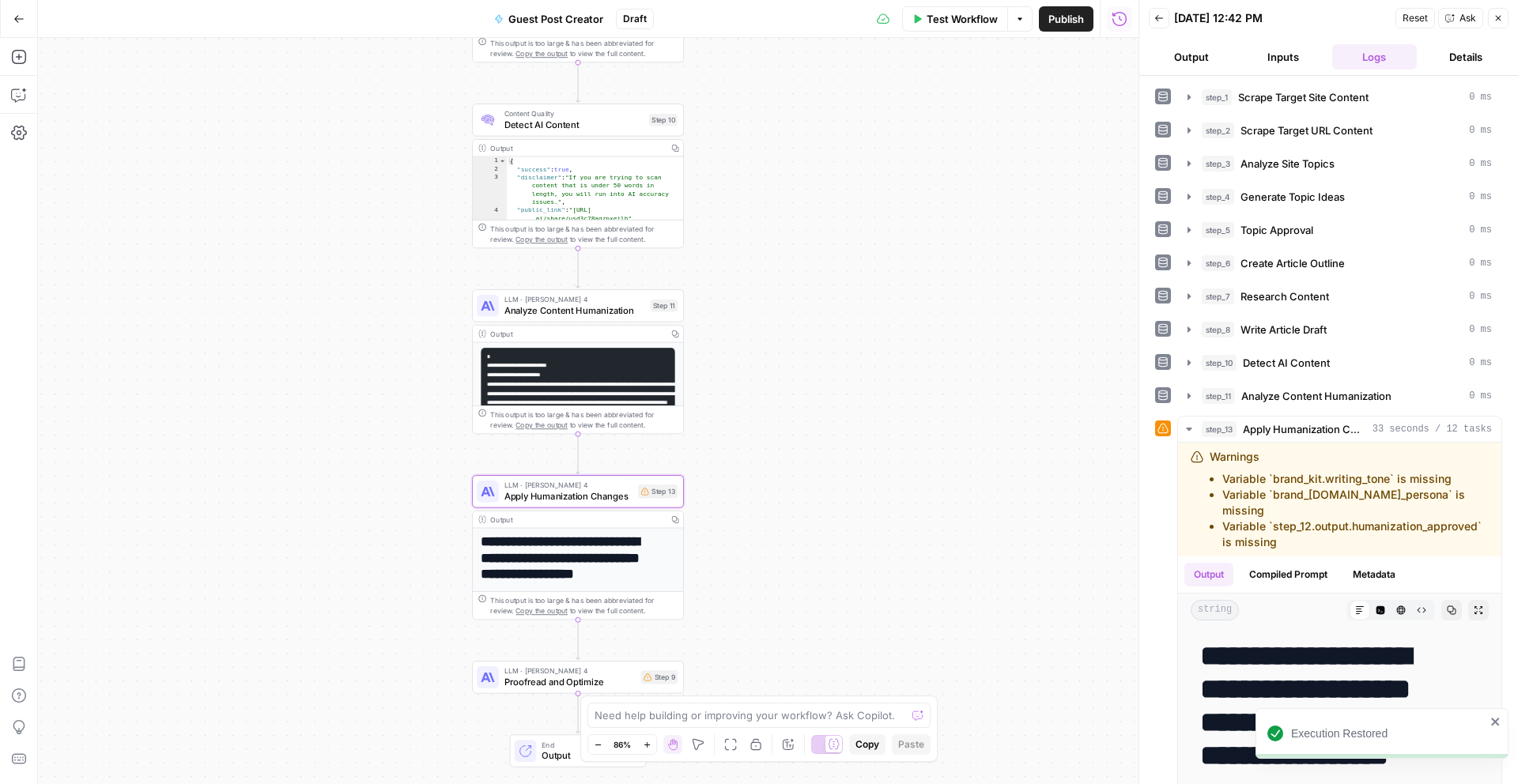
scroll to position [6, 0]
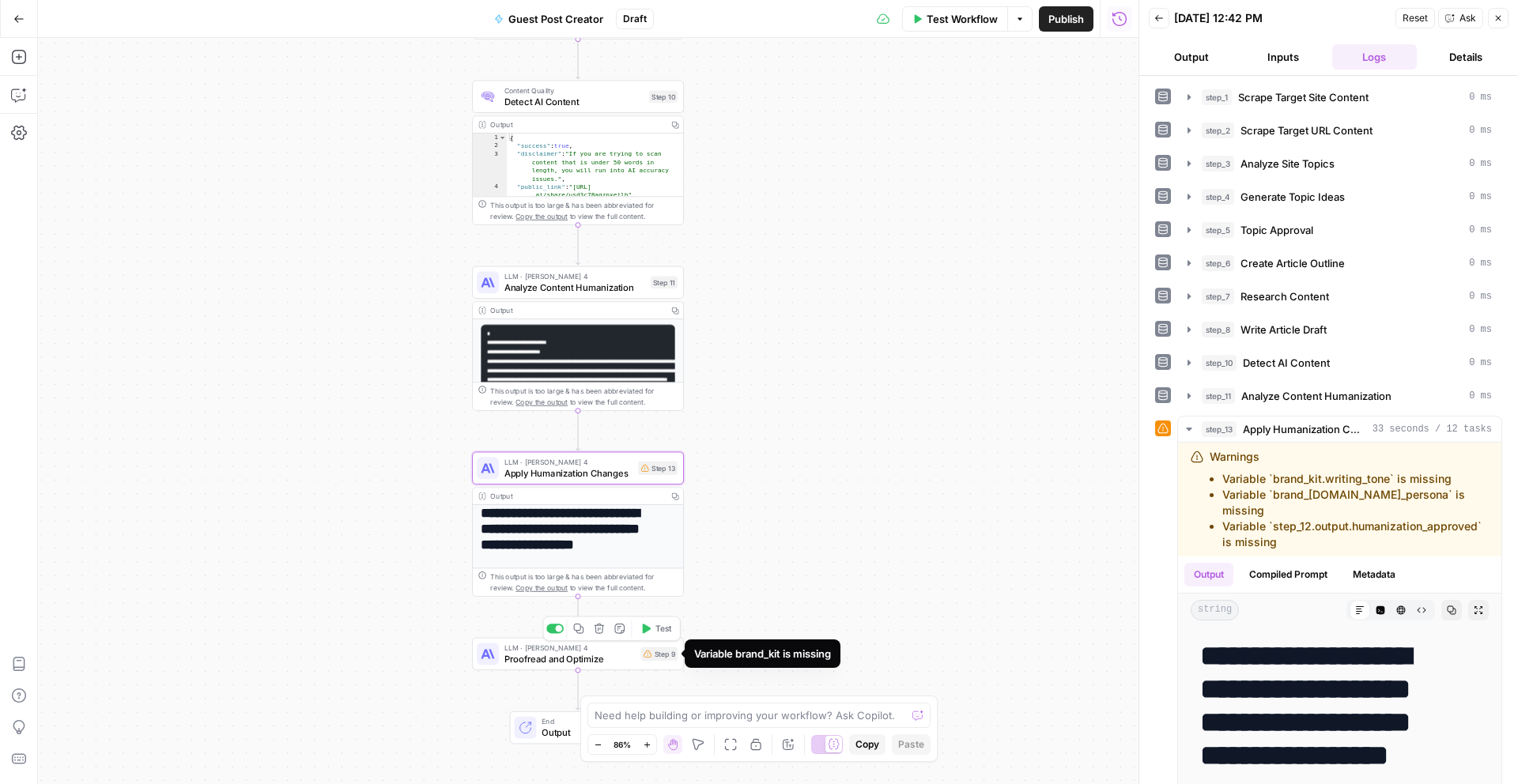
click at [664, 649] on div "Step 9" at bounding box center [660, 654] width 37 height 14
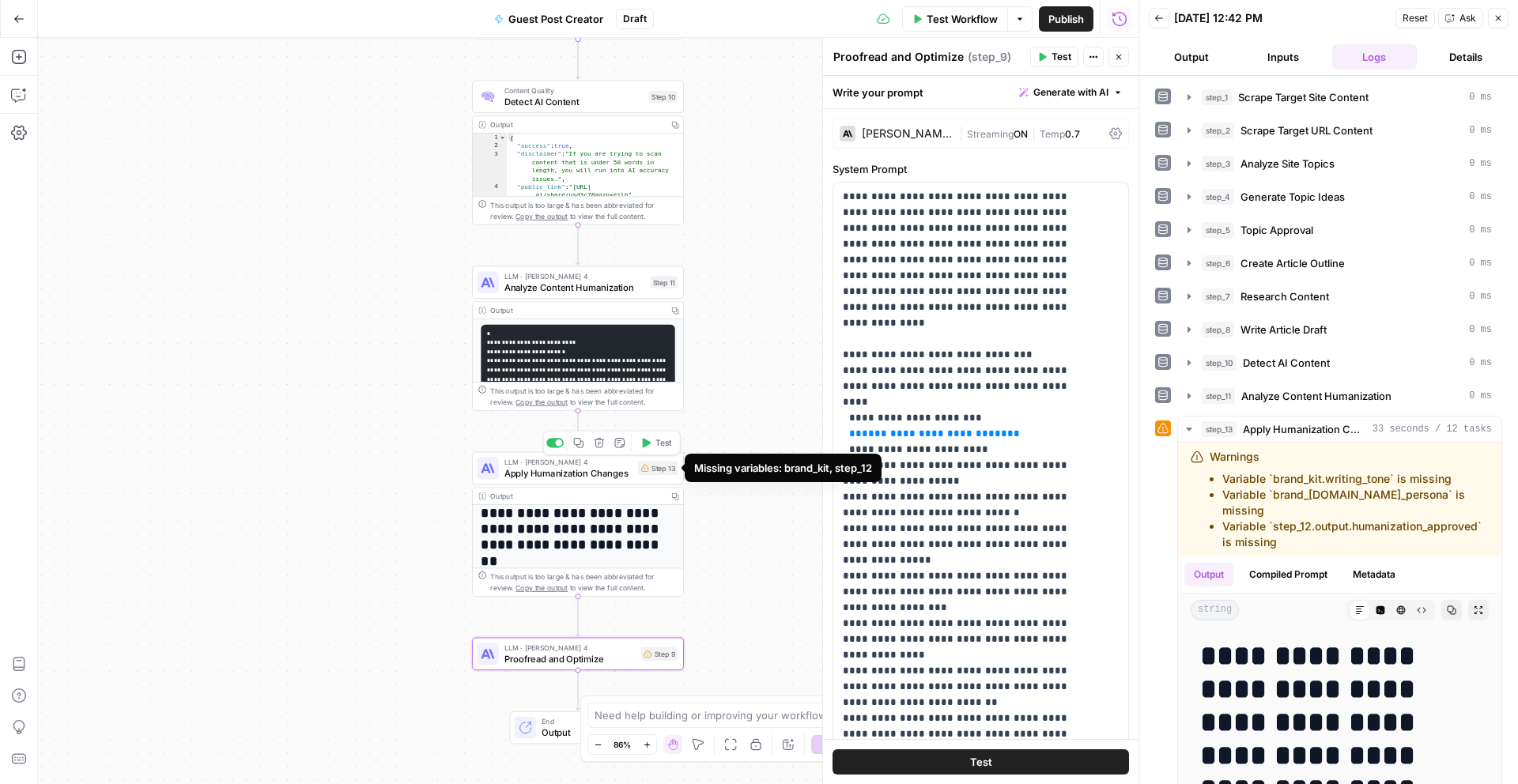
click at [659, 466] on div "Step 13" at bounding box center [657, 468] width 39 height 14
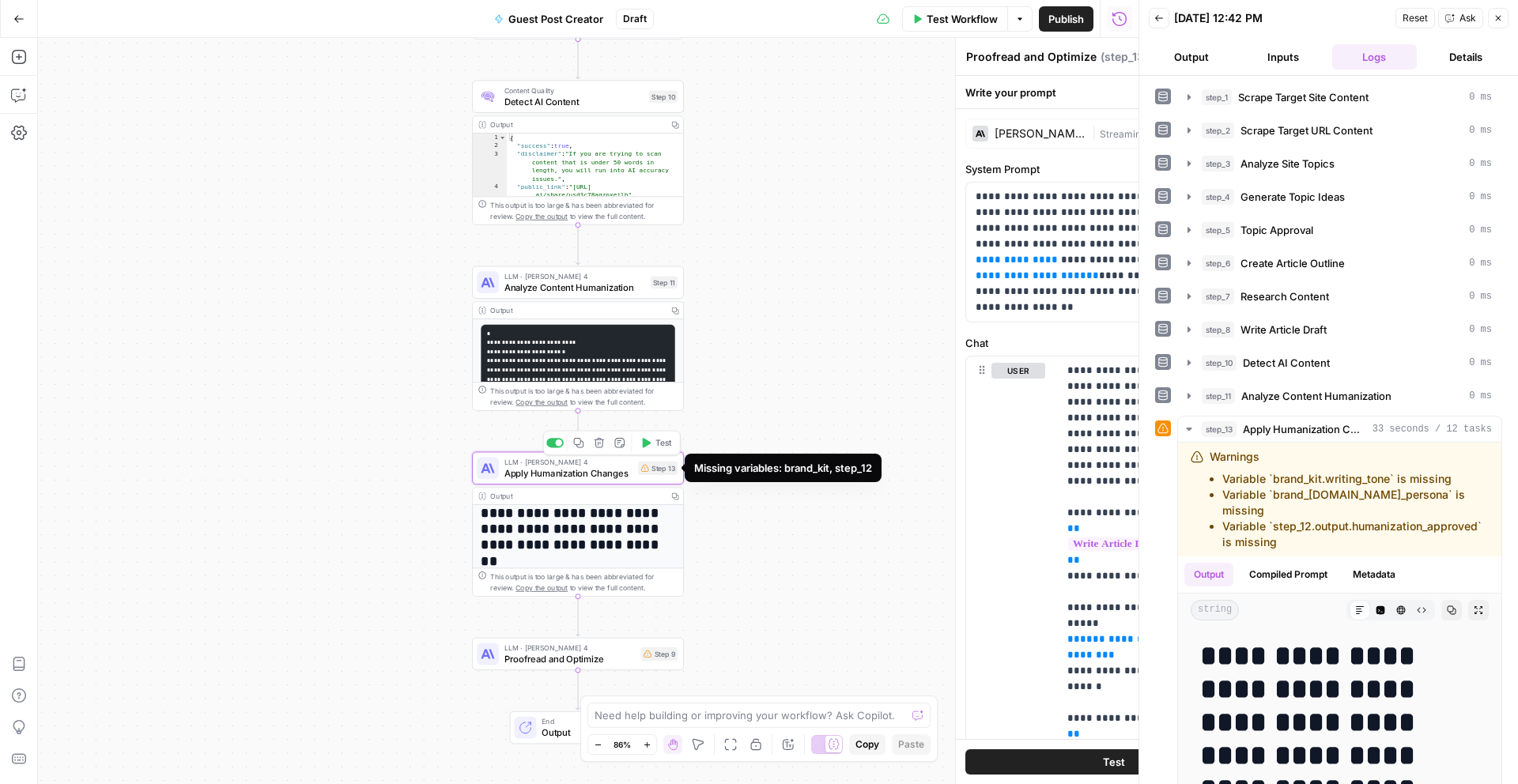
type textarea "Apply Humanization Changes"
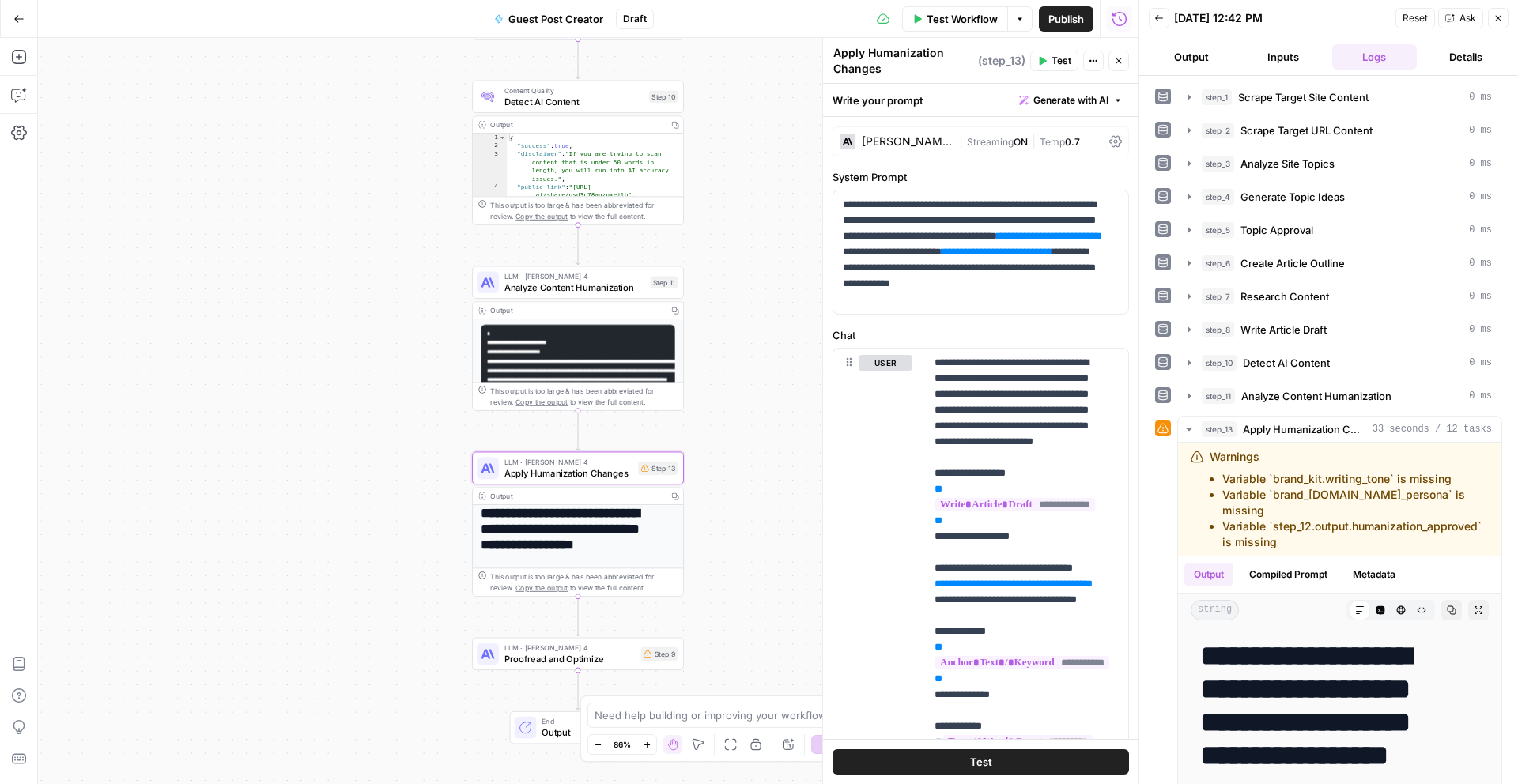
click at [1019, 756] on button "Test" at bounding box center [980, 761] width 297 height 25
